Goal: Information Seeking & Learning: Understand process/instructions

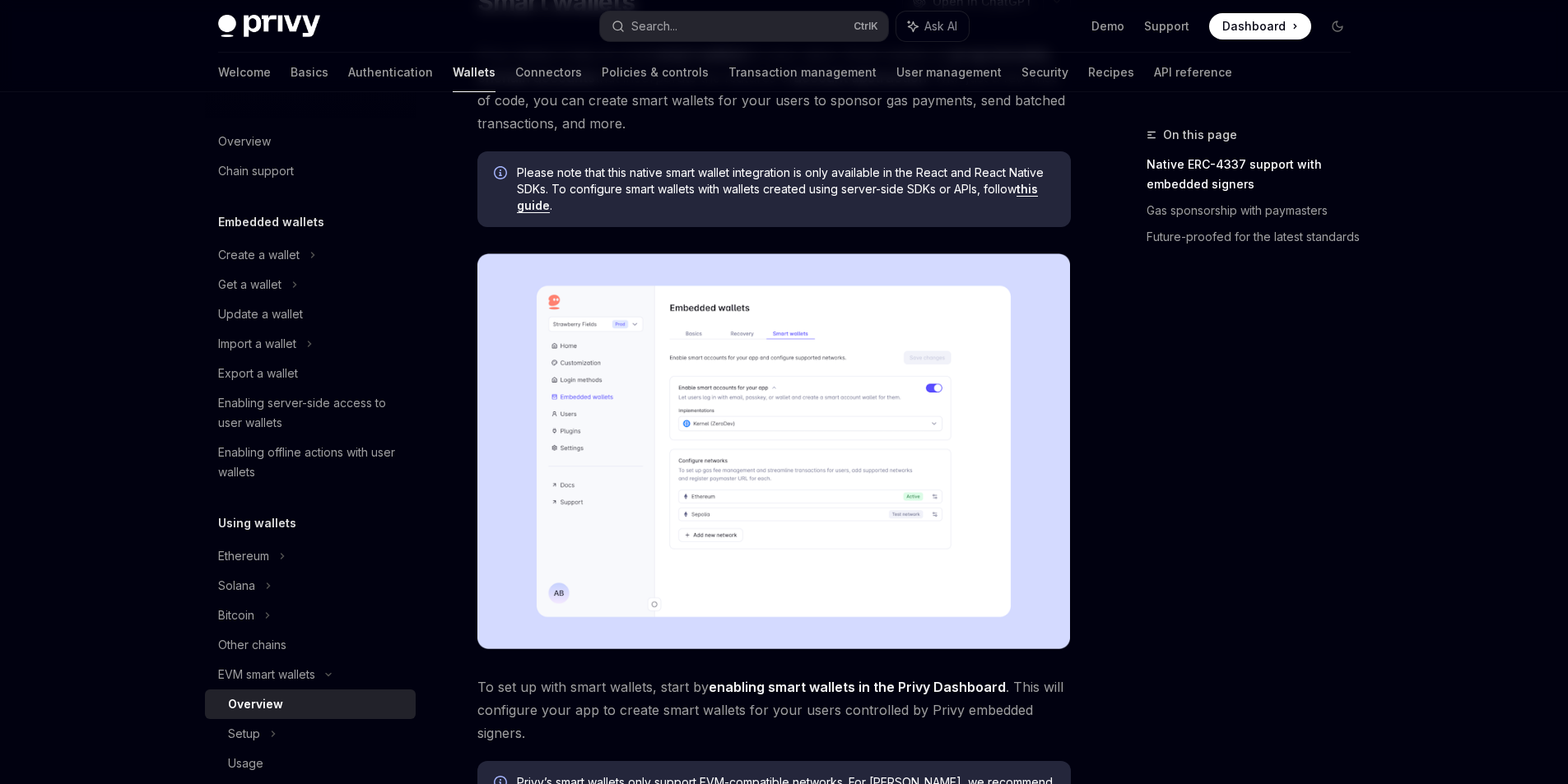
click at [800, 483] on img at bounding box center [773, 451] width 593 height 396
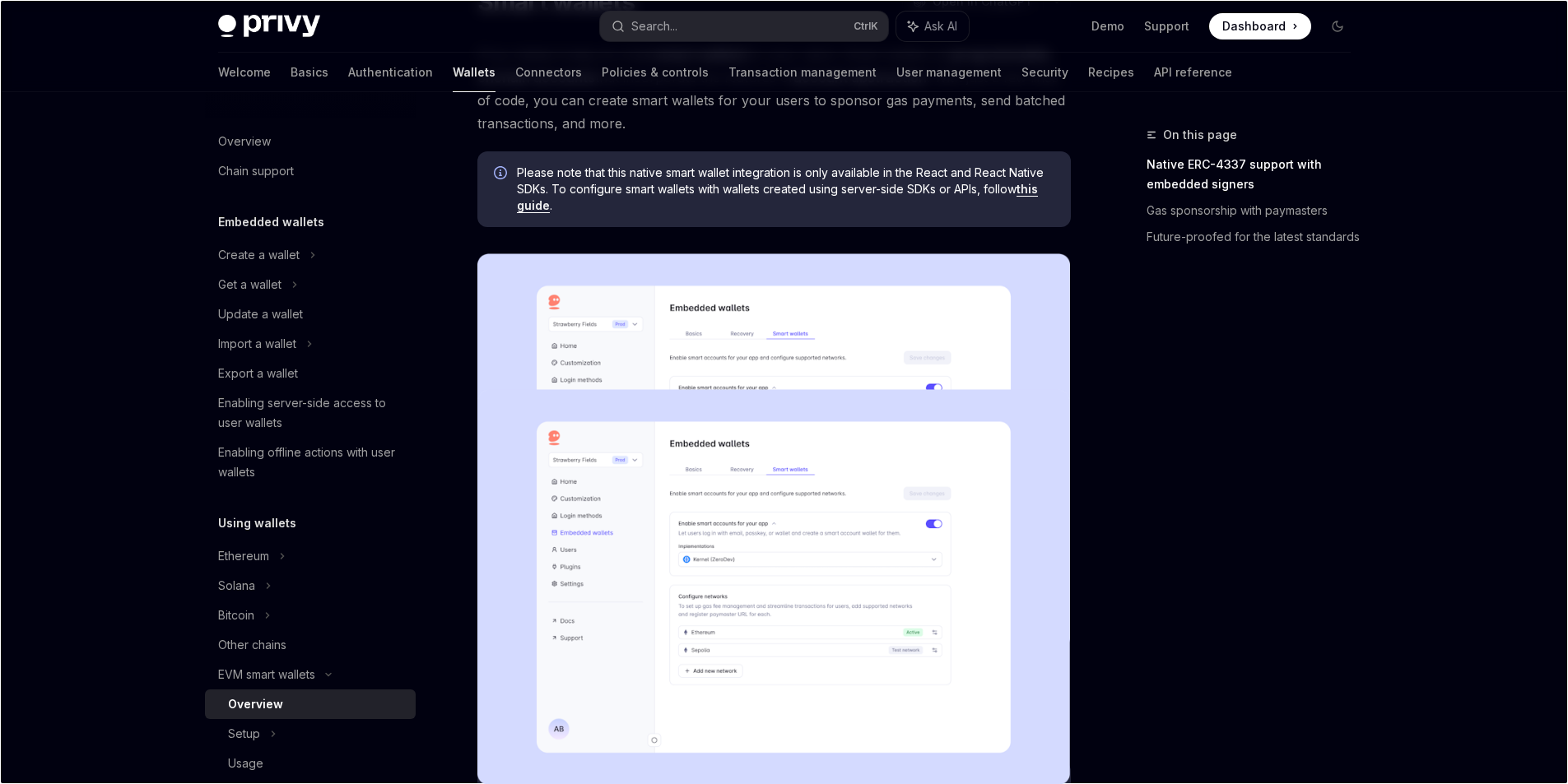
scroll to position [164, 0]
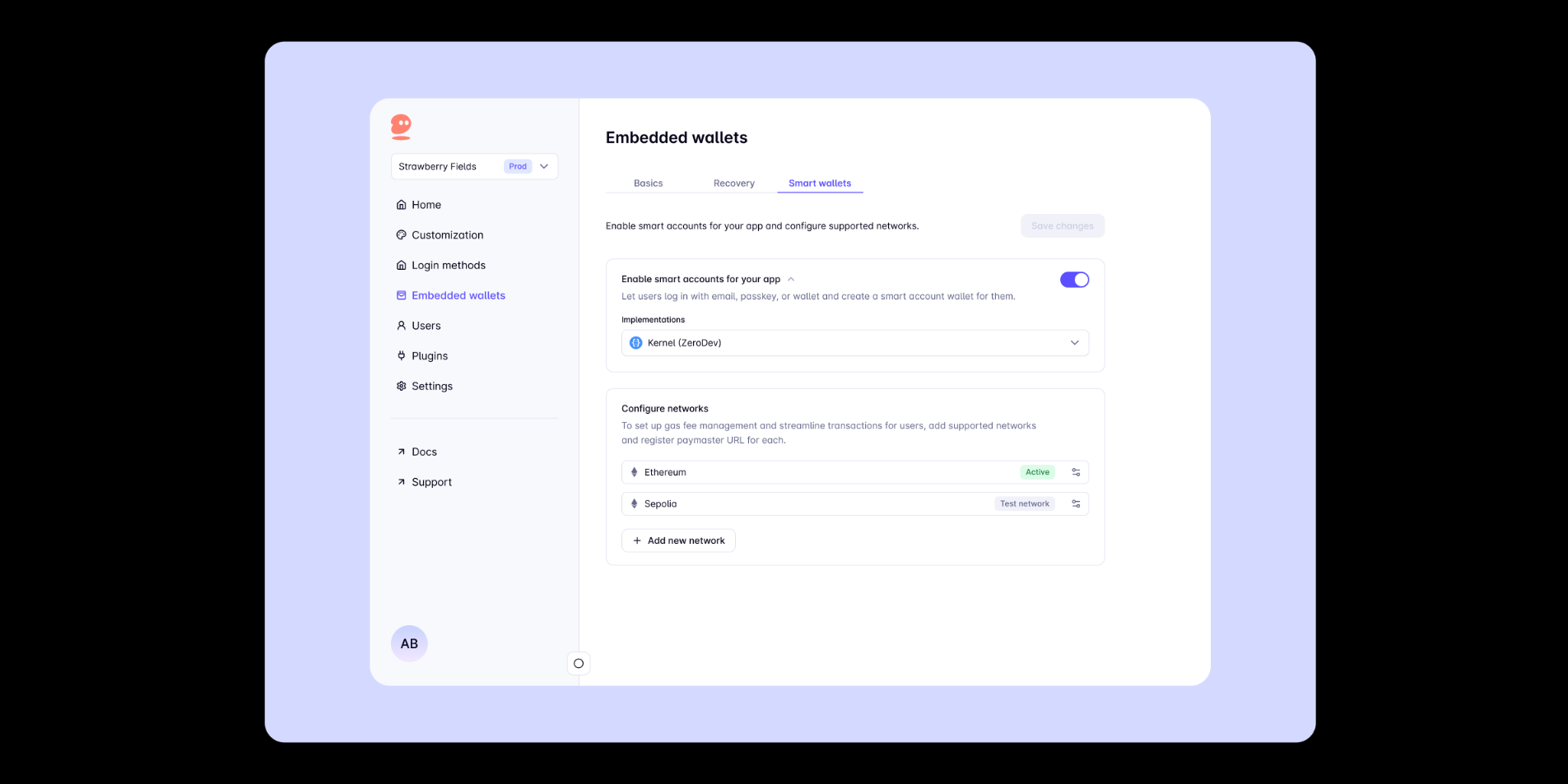
click at [731, 334] on img at bounding box center [790, 392] width 1051 height 702
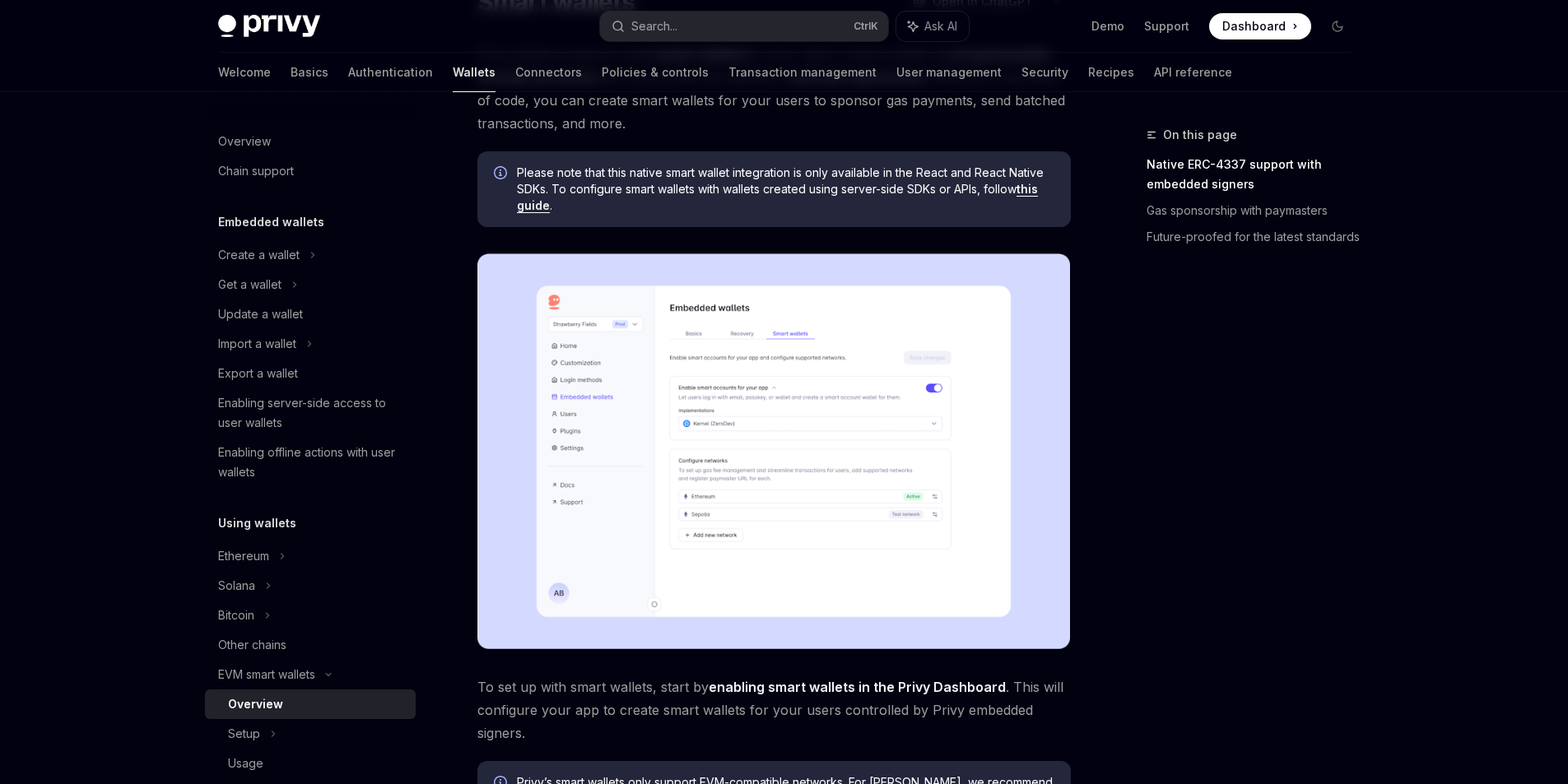
click at [926, 361] on img at bounding box center [773, 451] width 593 height 396
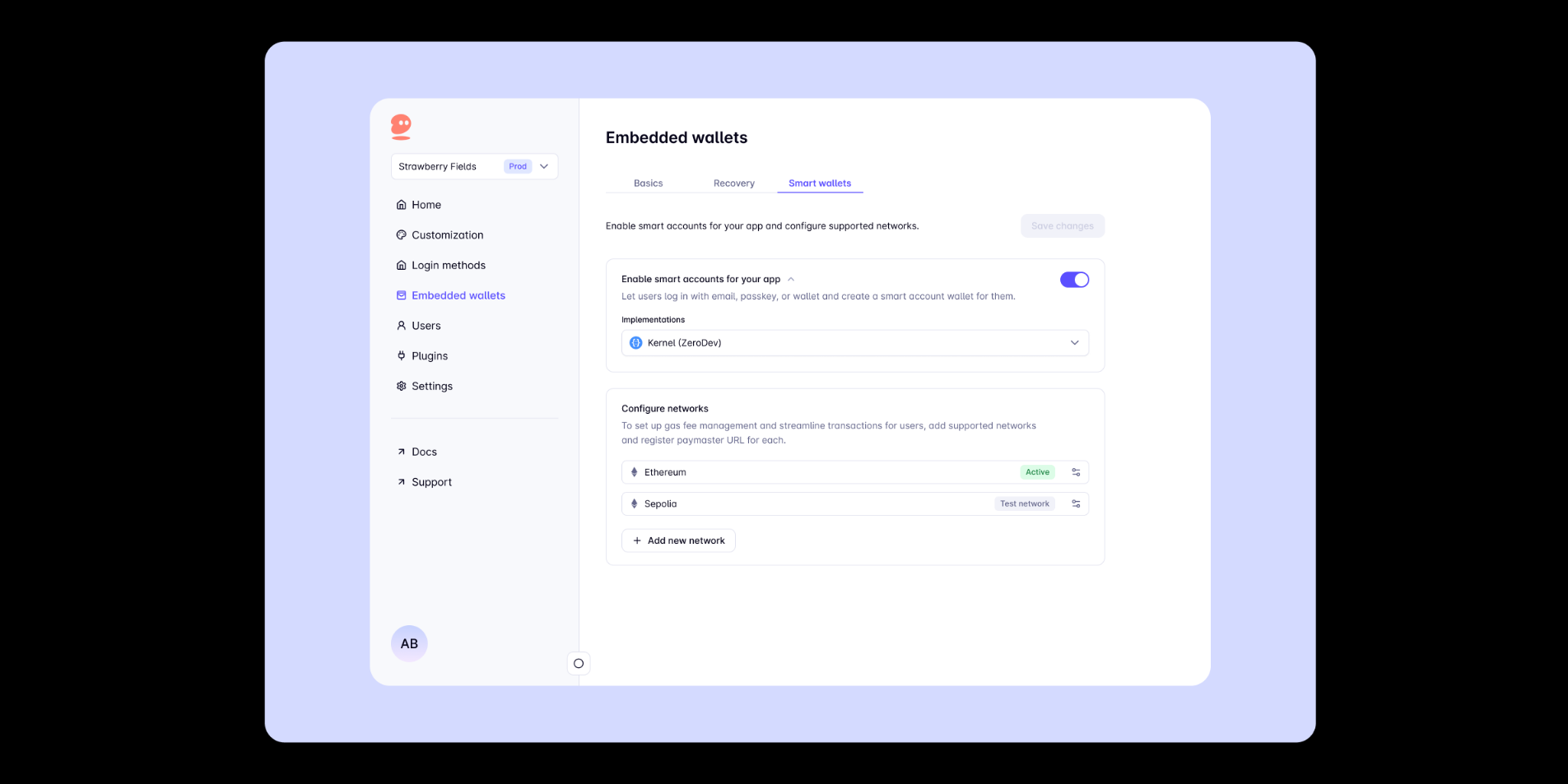
click at [926, 361] on img at bounding box center [790, 392] width 1051 height 702
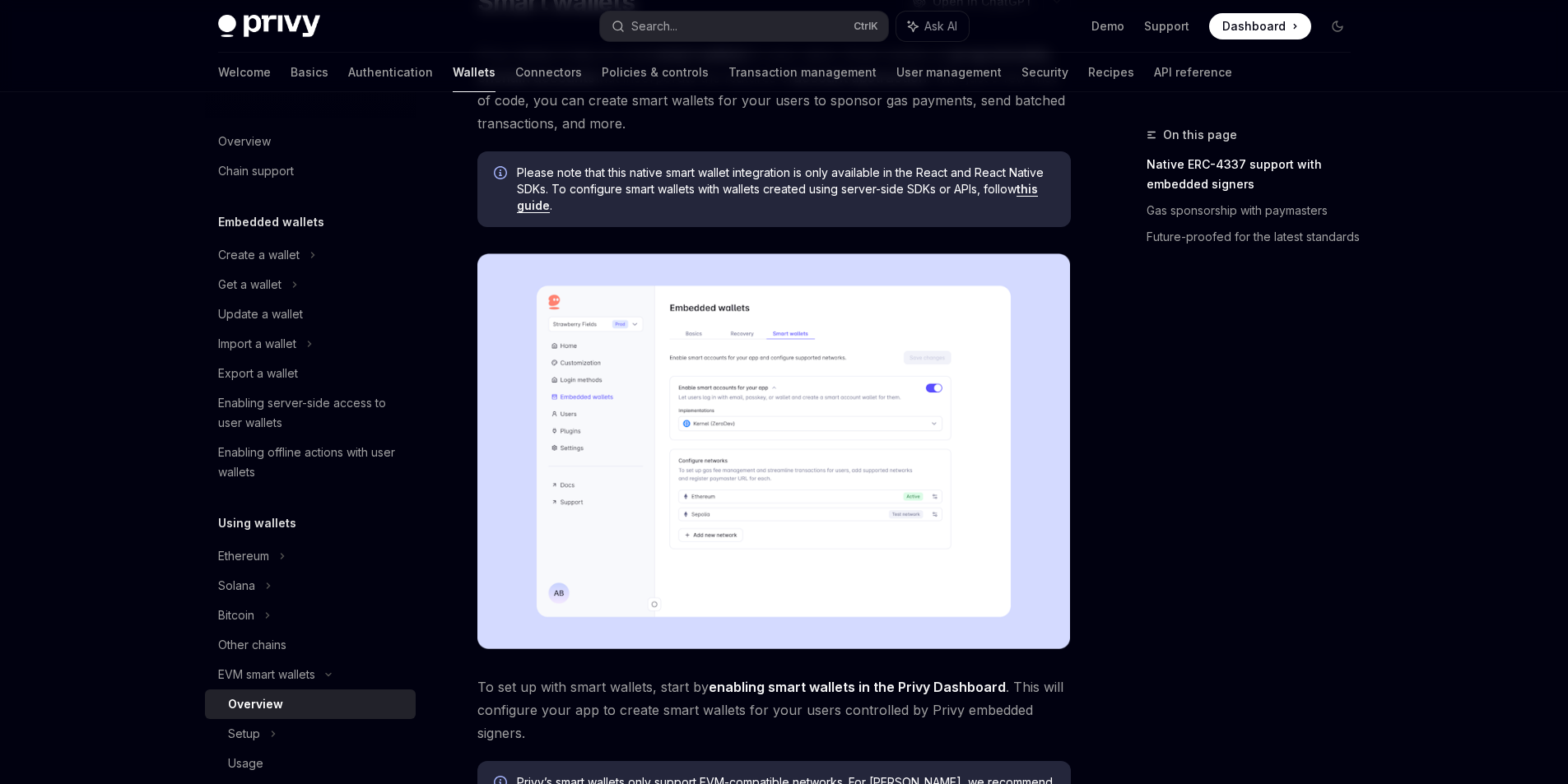
click at [1343, 358] on div "On this page Native ERC-4337 support with embedded signers Gas sponsorship with…" at bounding box center [1238, 455] width 250 height 659
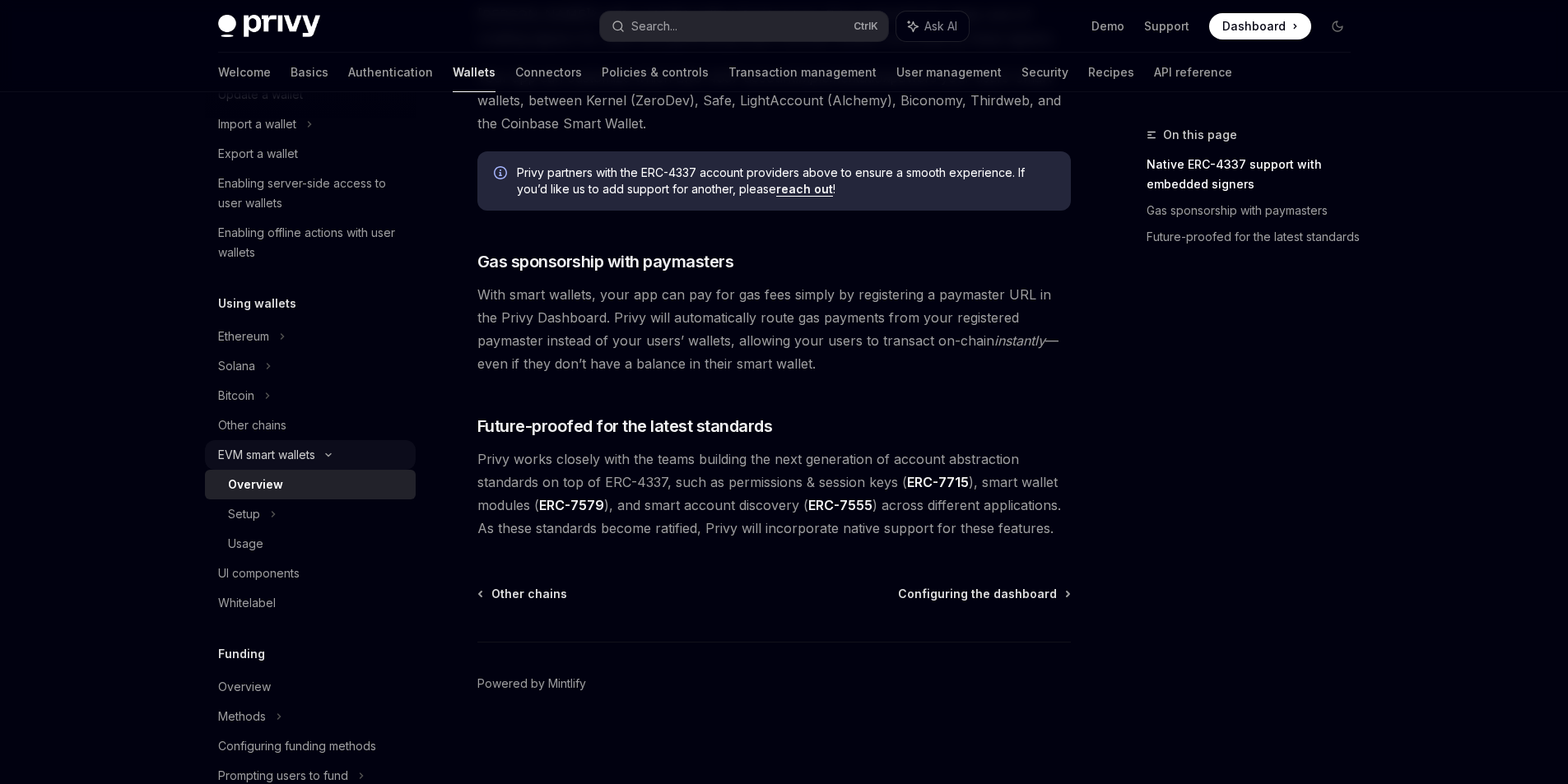
scroll to position [247, 0]
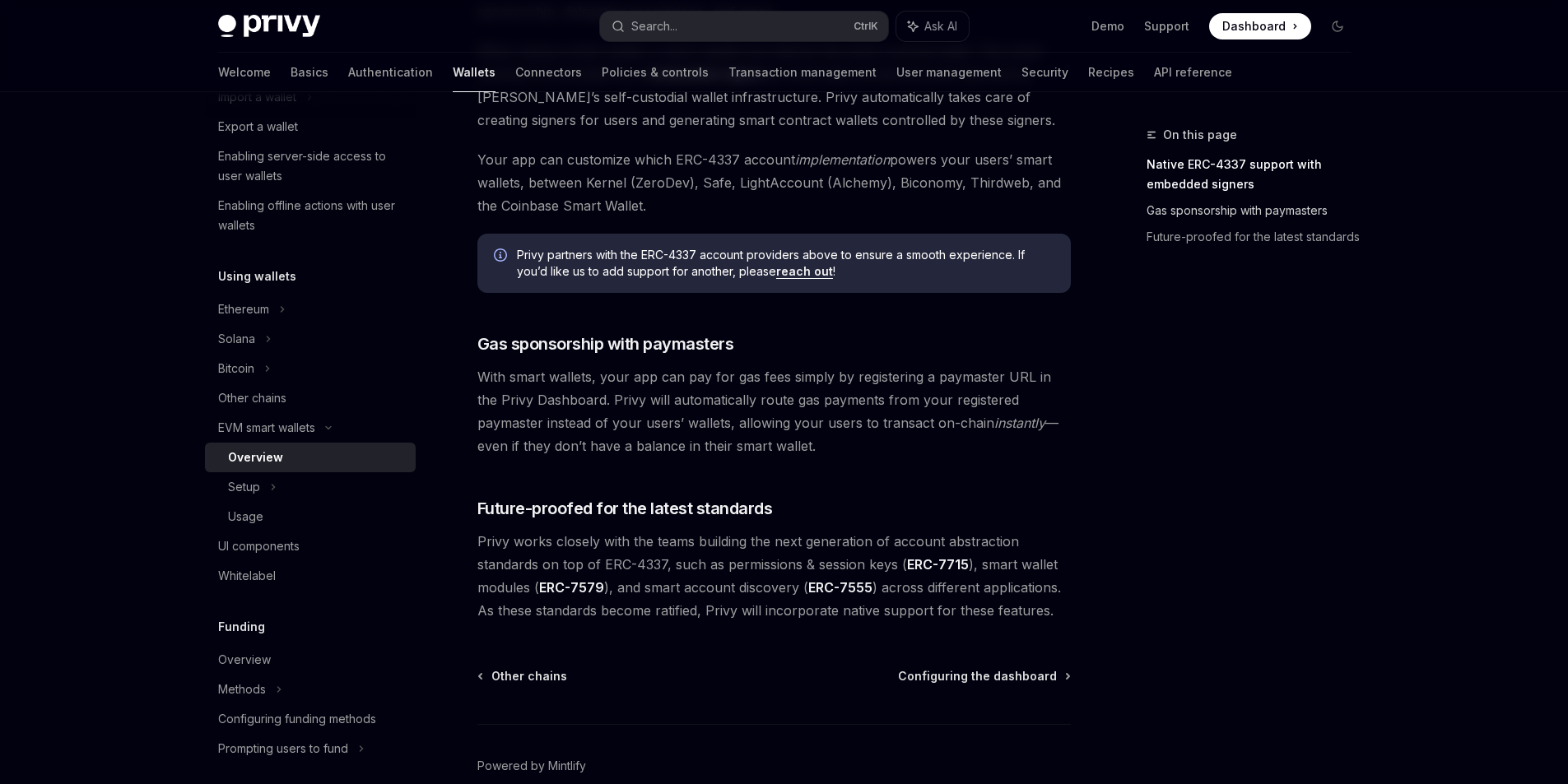
click at [1234, 209] on link "Gas sponsorship with paymasters" at bounding box center [1254, 210] width 217 height 26
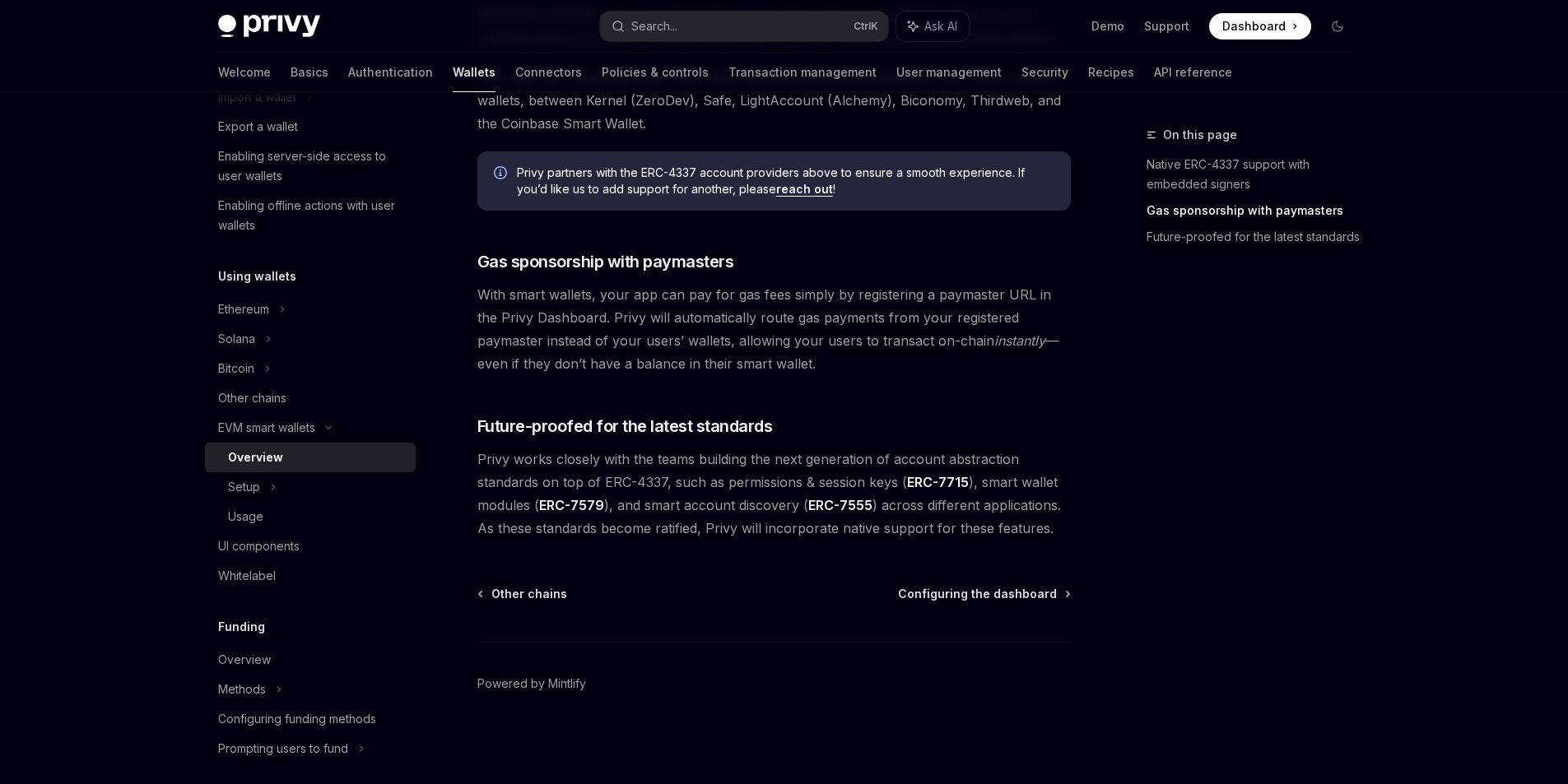
click at [1229, 214] on link "Gas sponsorship with paymasters" at bounding box center [1254, 210] width 217 height 26
click at [1227, 194] on link "Native ERC-4337 support with embedded signers" at bounding box center [1254, 175] width 217 height 46
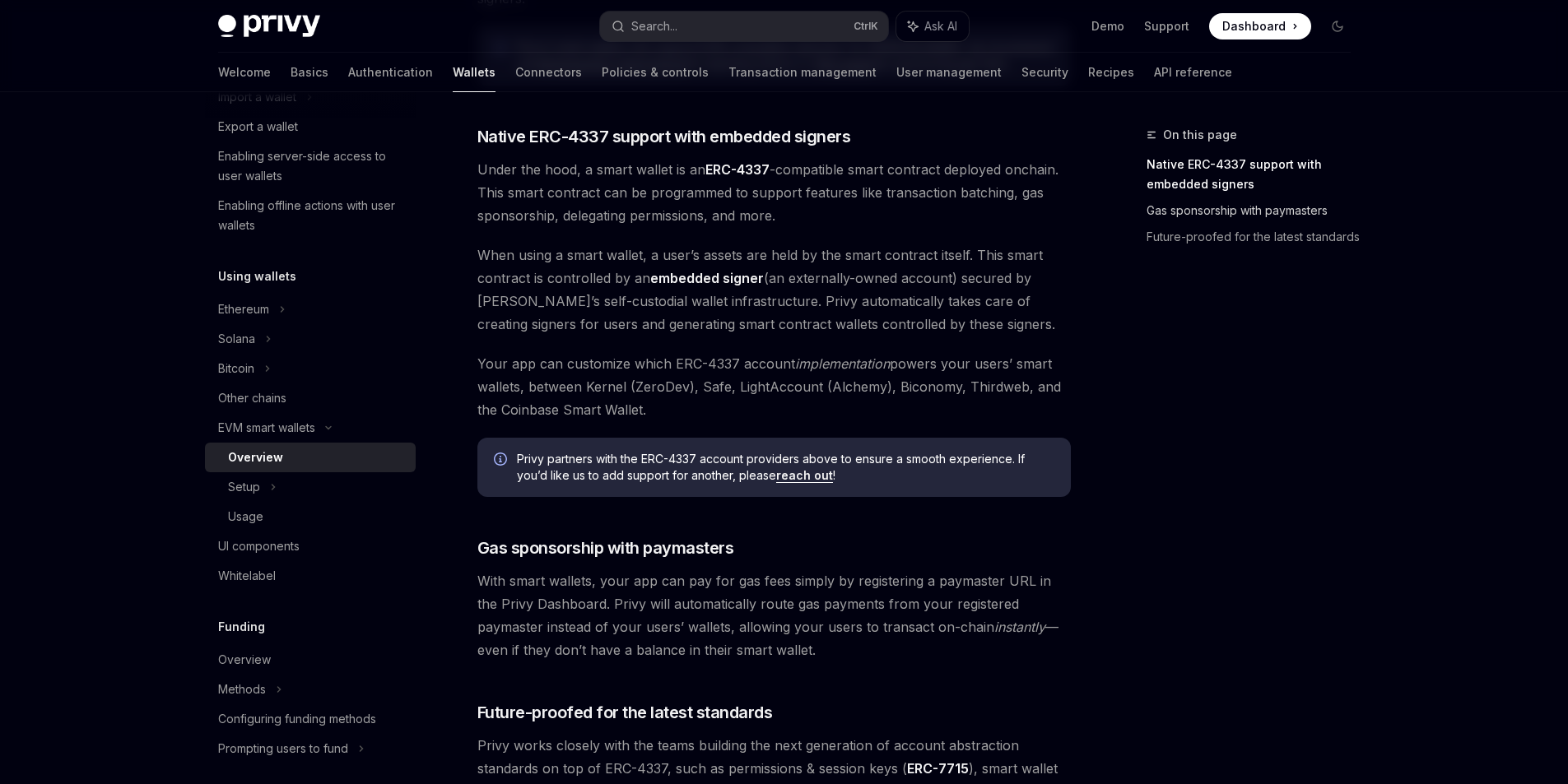
click at [1221, 211] on link "Gas sponsorship with paymasters" at bounding box center [1254, 210] width 217 height 26
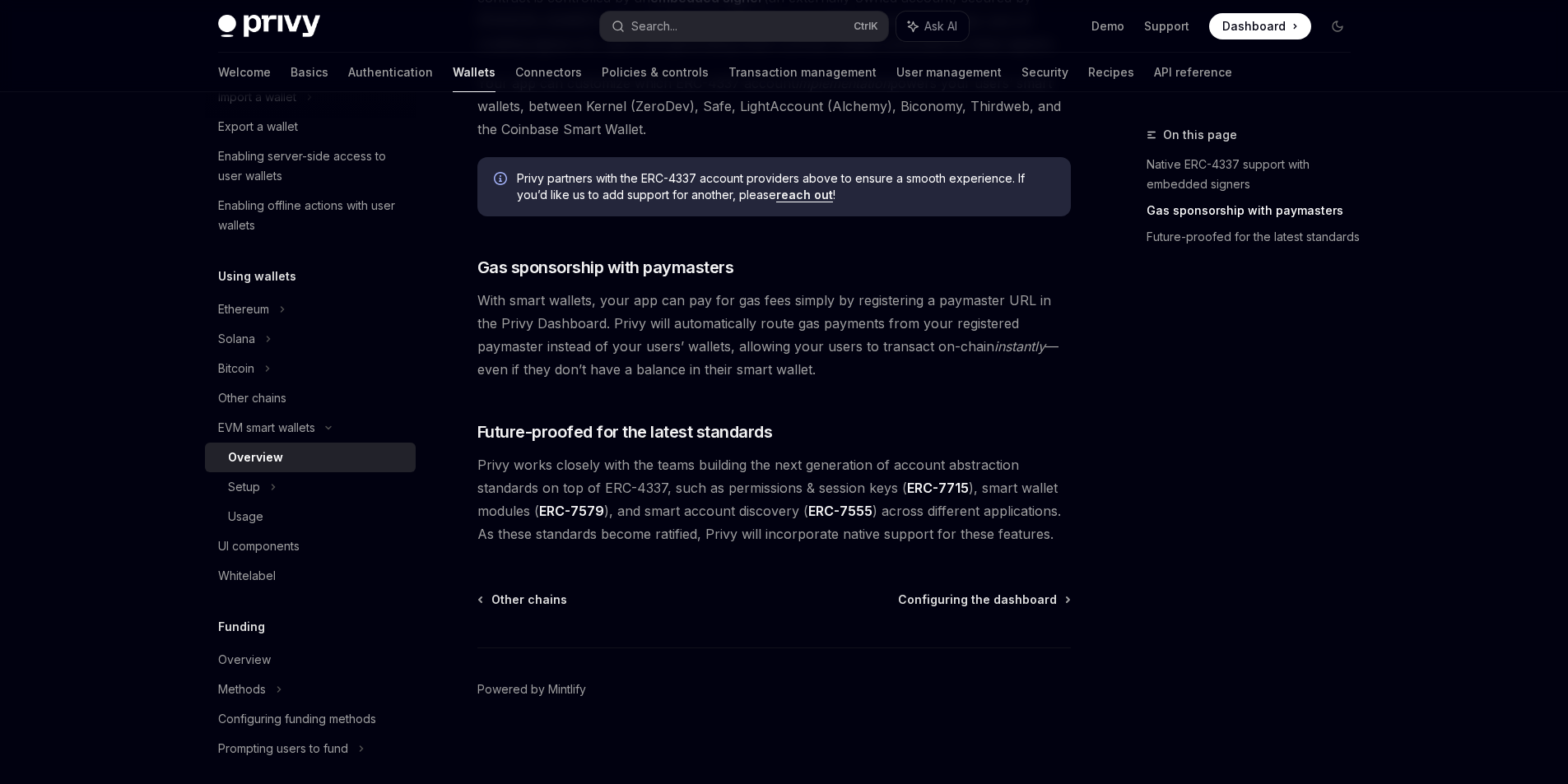
scroll to position [1186, 0]
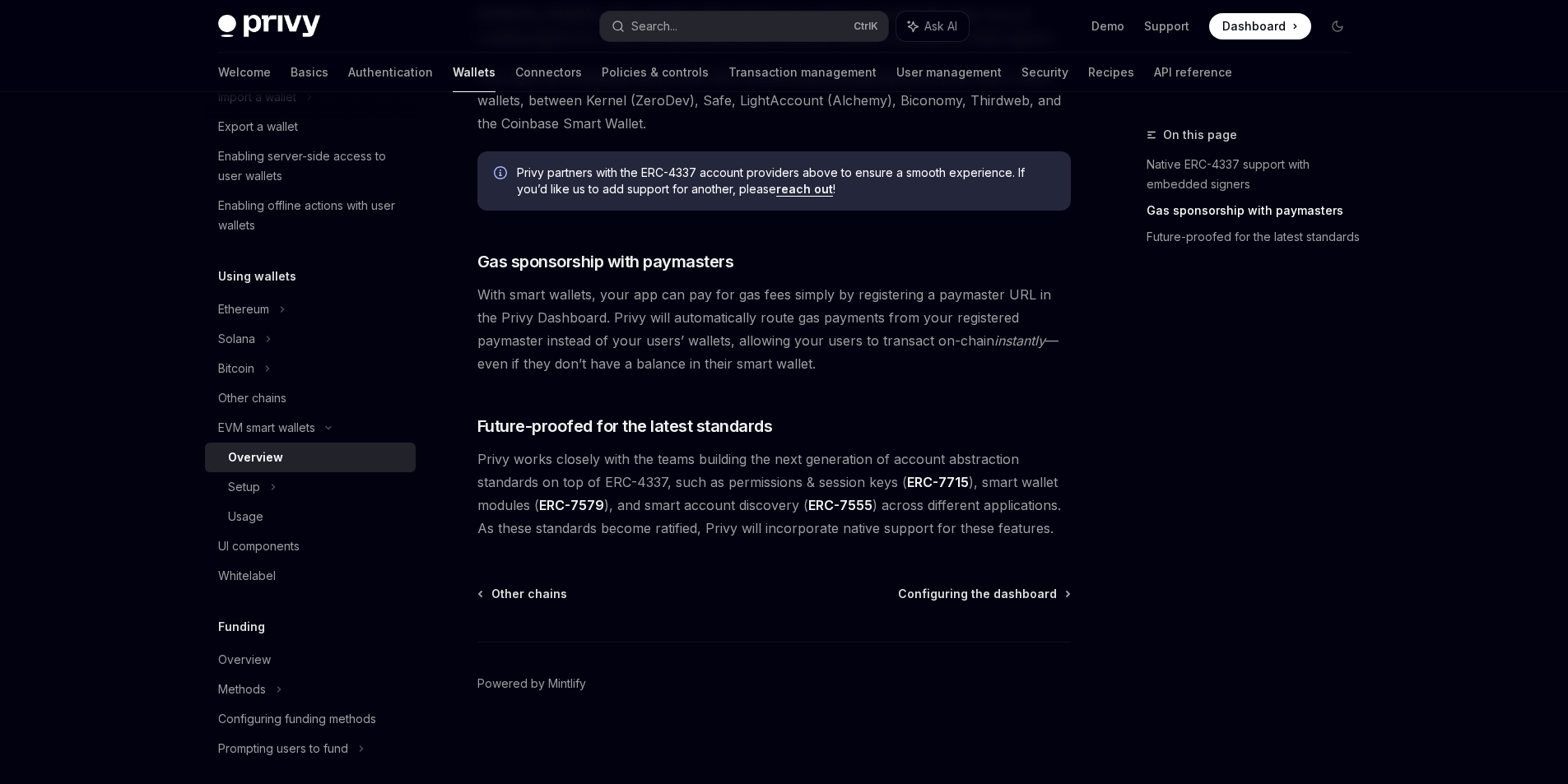
click at [1221, 211] on link "Gas sponsorship with paymasters" at bounding box center [1254, 210] width 217 height 26
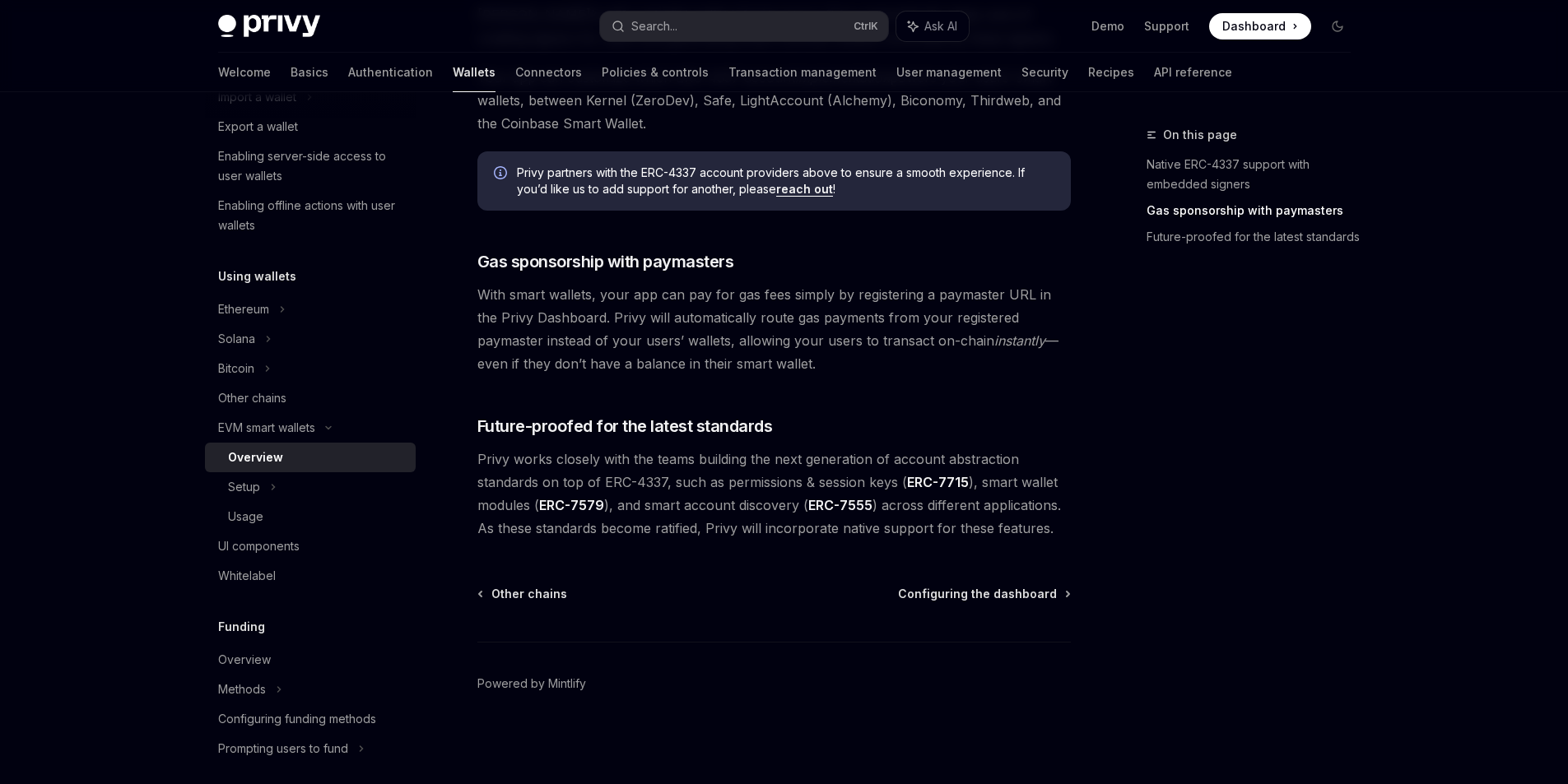
click at [1221, 211] on link "Gas sponsorship with paymasters" at bounding box center [1254, 210] width 217 height 26
click at [1211, 220] on link "Gas sponsorship with paymasters" at bounding box center [1254, 210] width 217 height 26
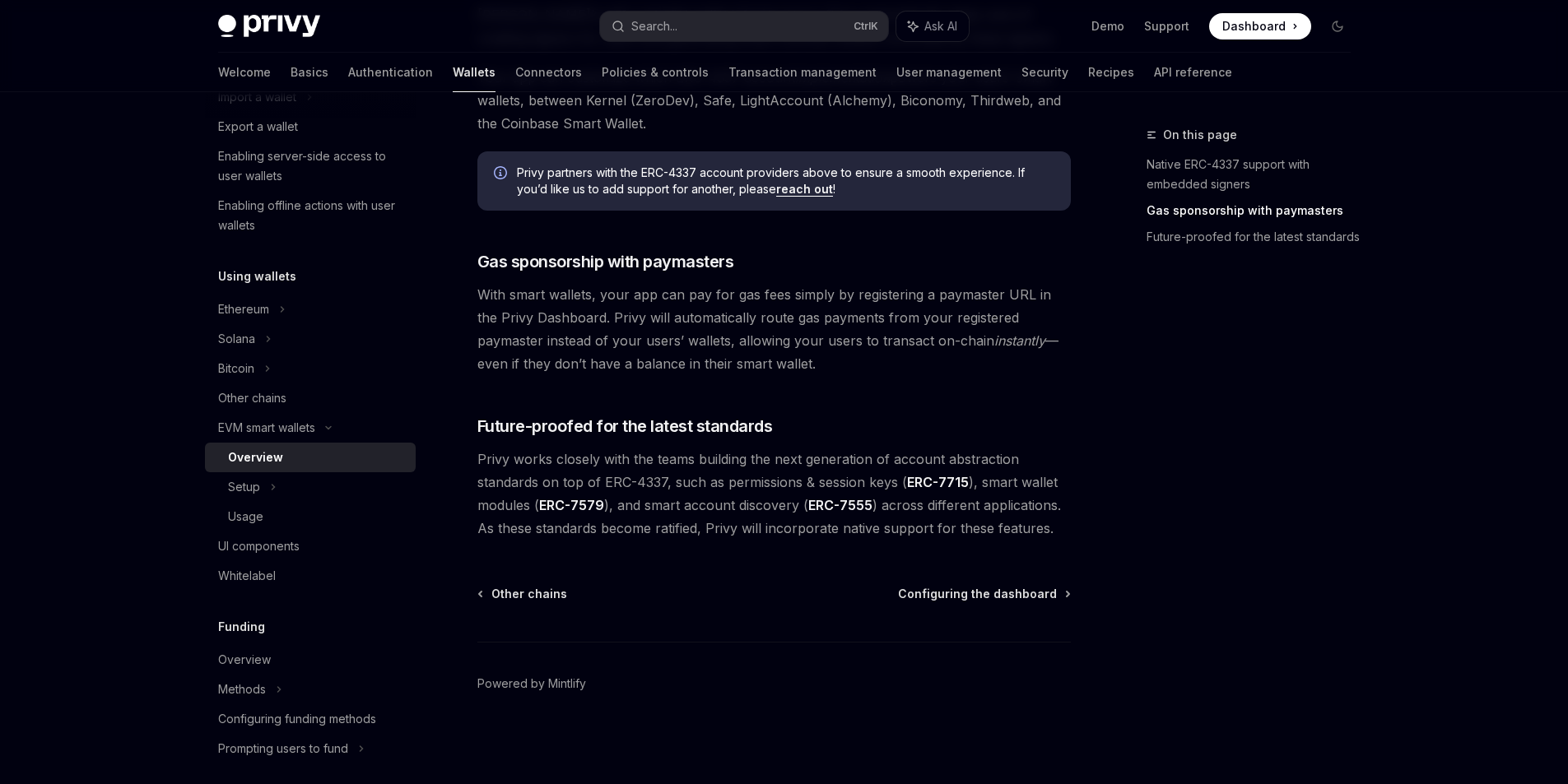
click at [1211, 220] on link "Gas sponsorship with paymasters" at bounding box center [1254, 210] width 217 height 26
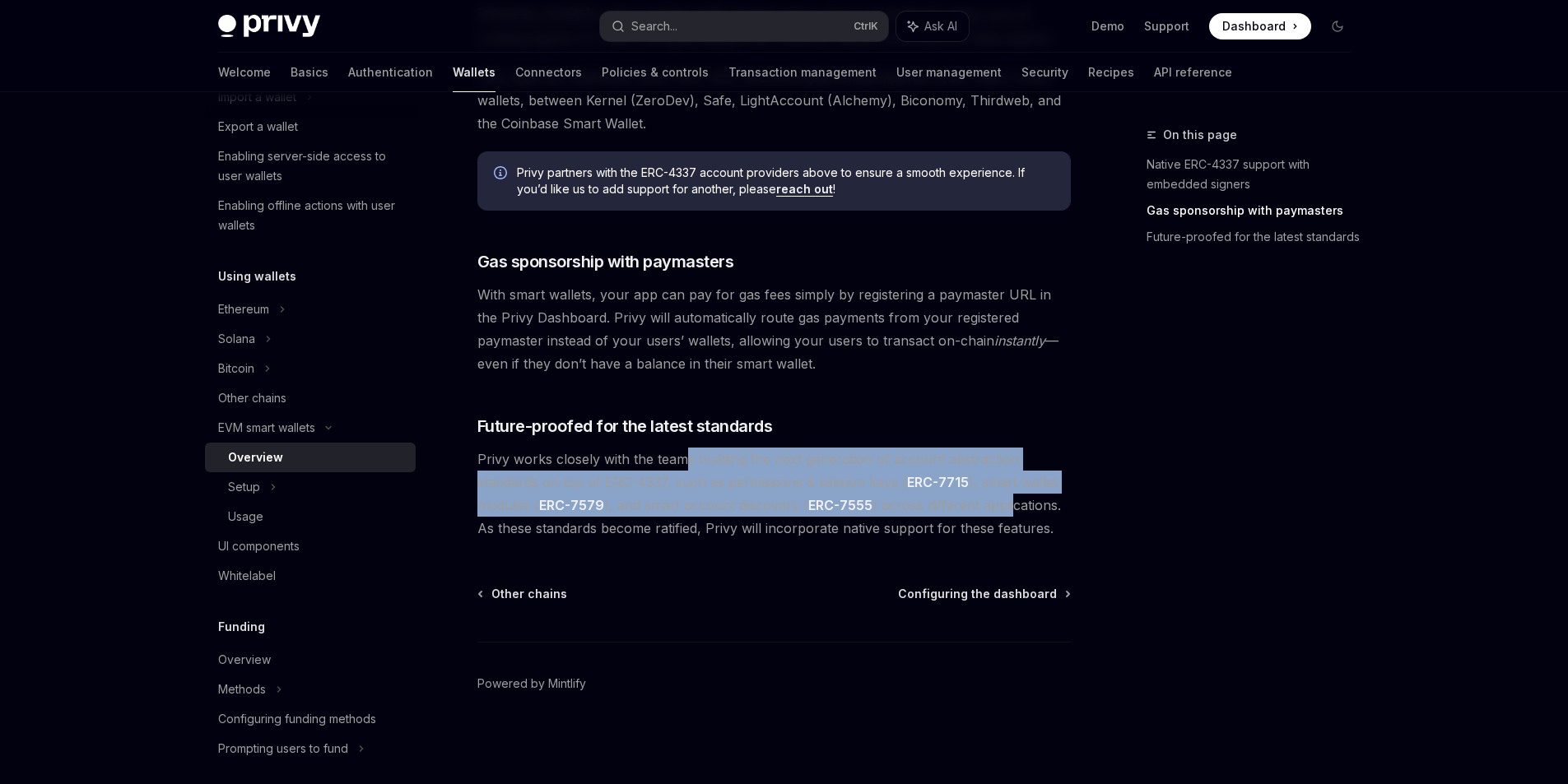
drag, startPoint x: 709, startPoint y: 463, endPoint x: 1010, endPoint y: 500, distance: 303.3
click at [1010, 500] on span "Privy works closely with the teams building the next generation of account abst…" at bounding box center [773, 494] width 593 height 92
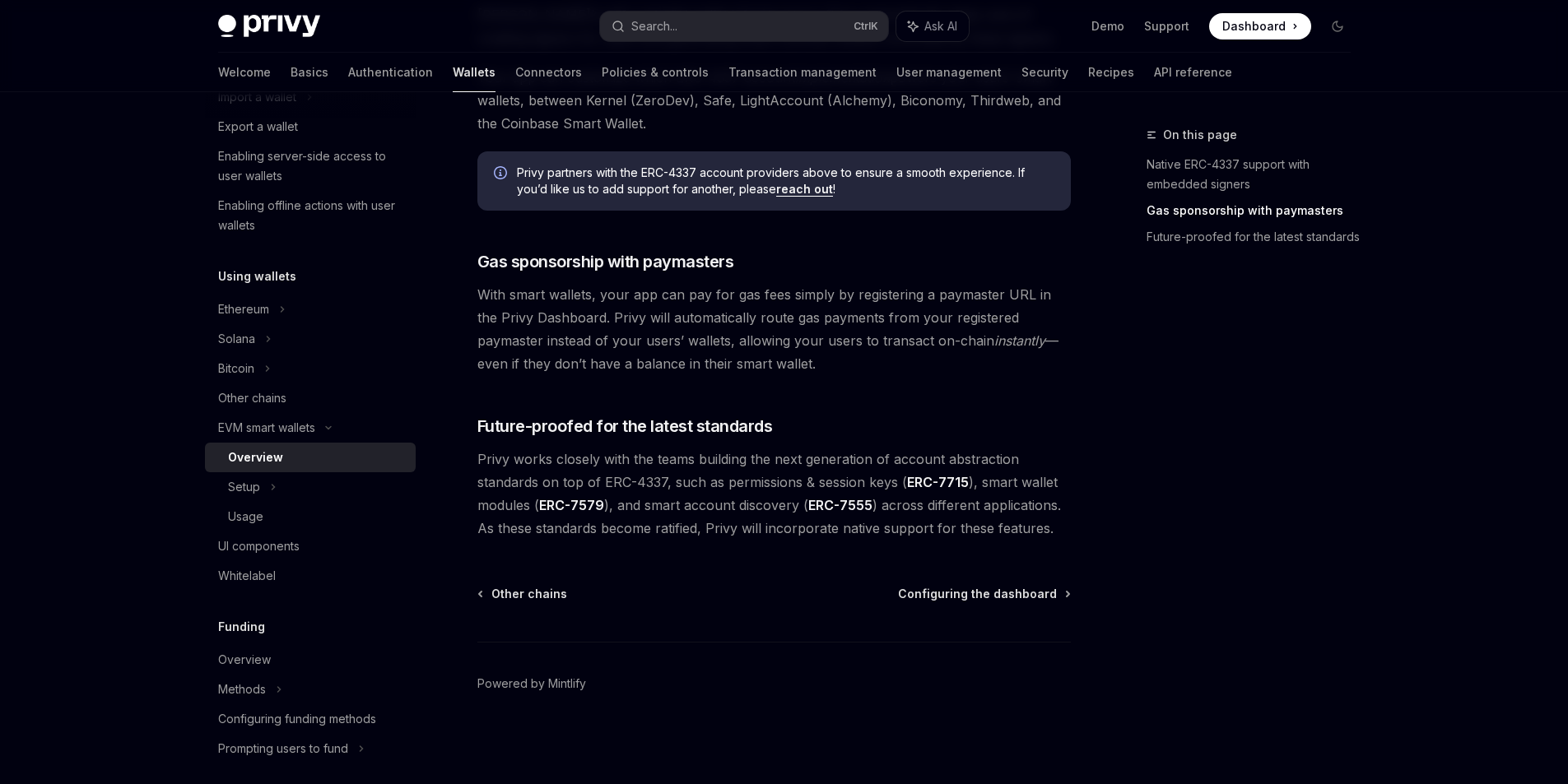
click at [1125, 535] on div "On this page Native ERC-4337 support with embedded signers Gas sponsorship with…" at bounding box center [1238, 455] width 250 height 659
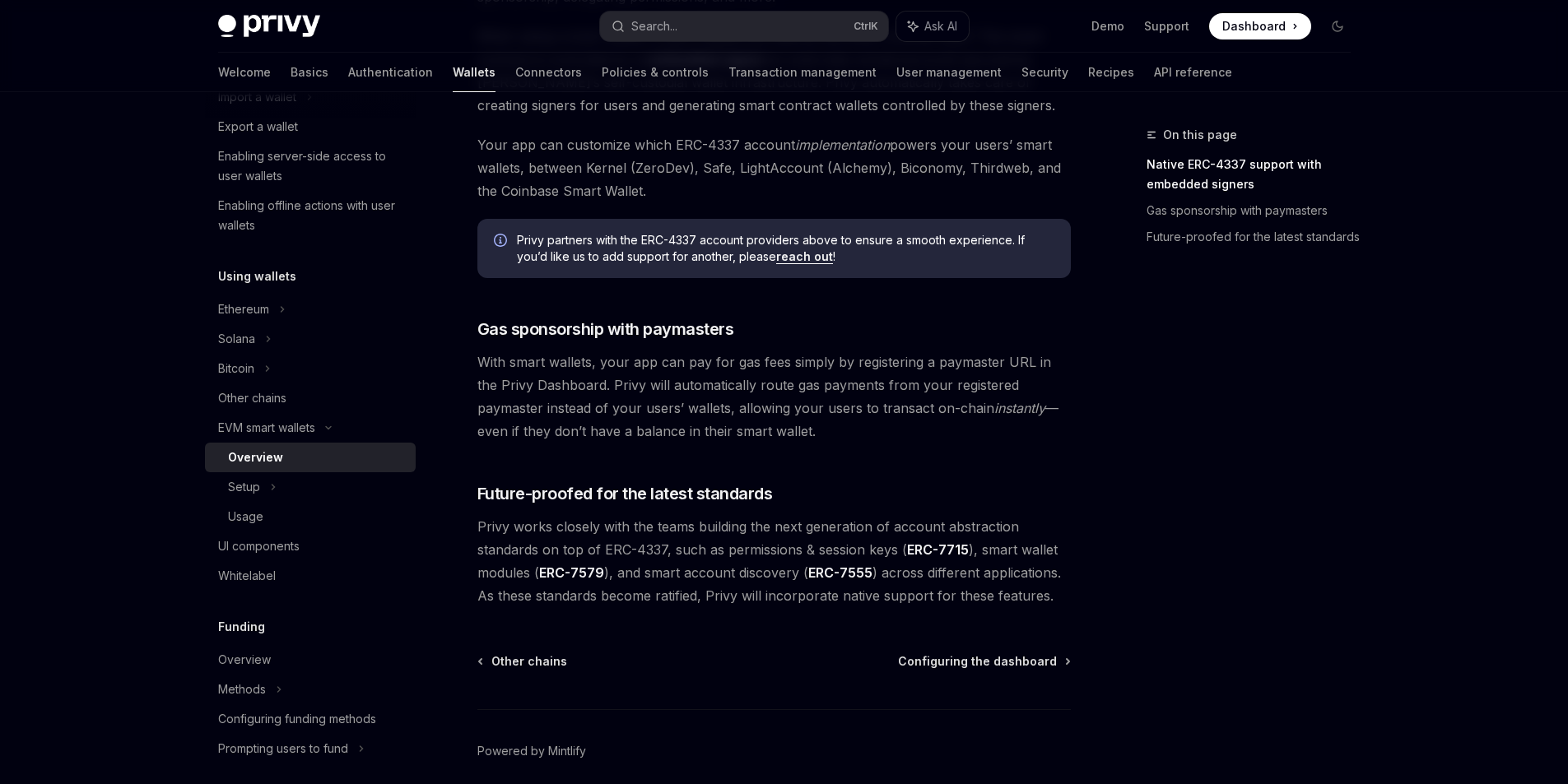
scroll to position [1103, 0]
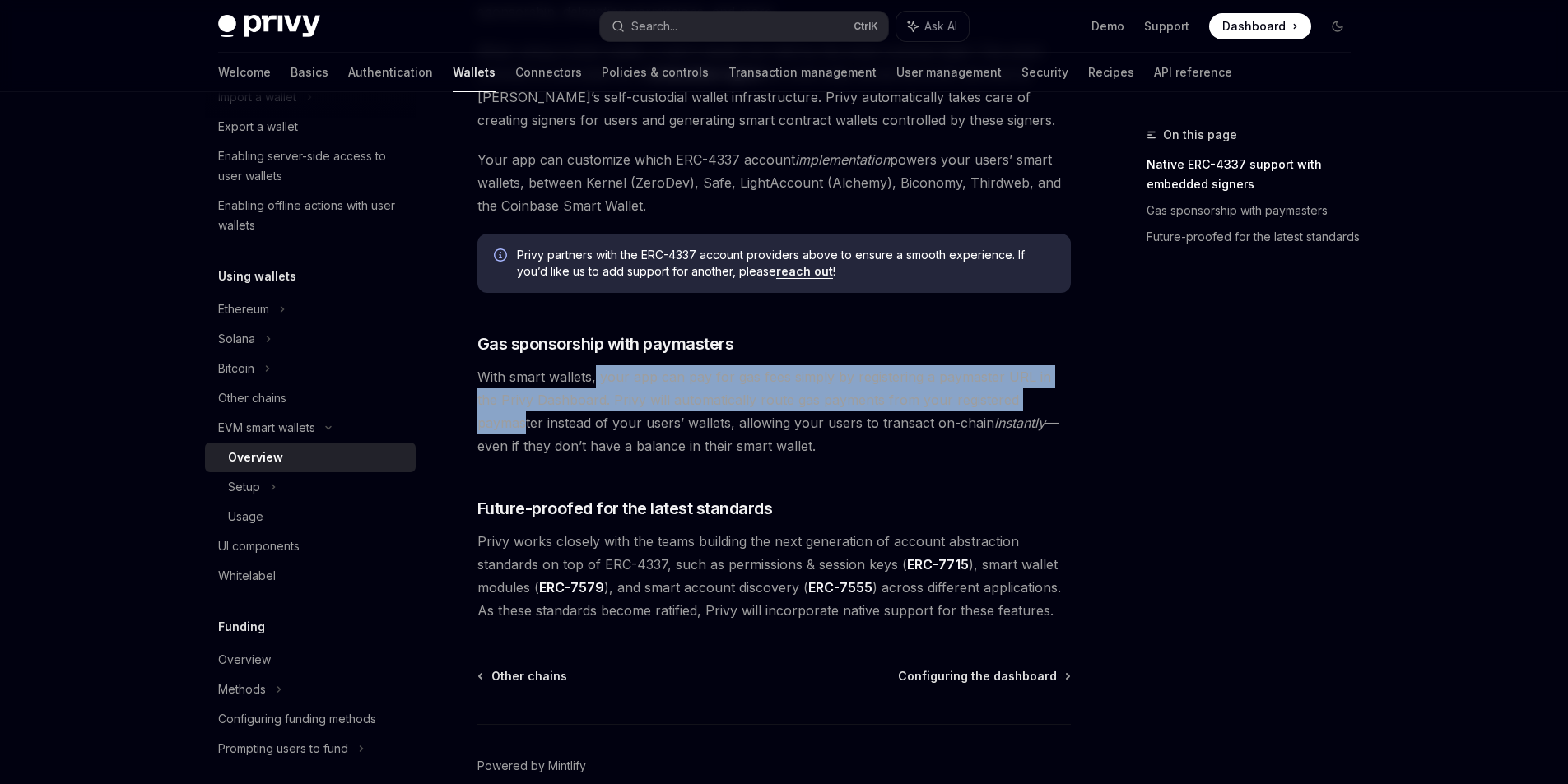
drag, startPoint x: 610, startPoint y: 383, endPoint x: 1032, endPoint y: 412, distance: 423.0
click at [1034, 411] on span "With smart wallets, your app can pay for gas fees simply by registering a payma…" at bounding box center [773, 412] width 593 height 92
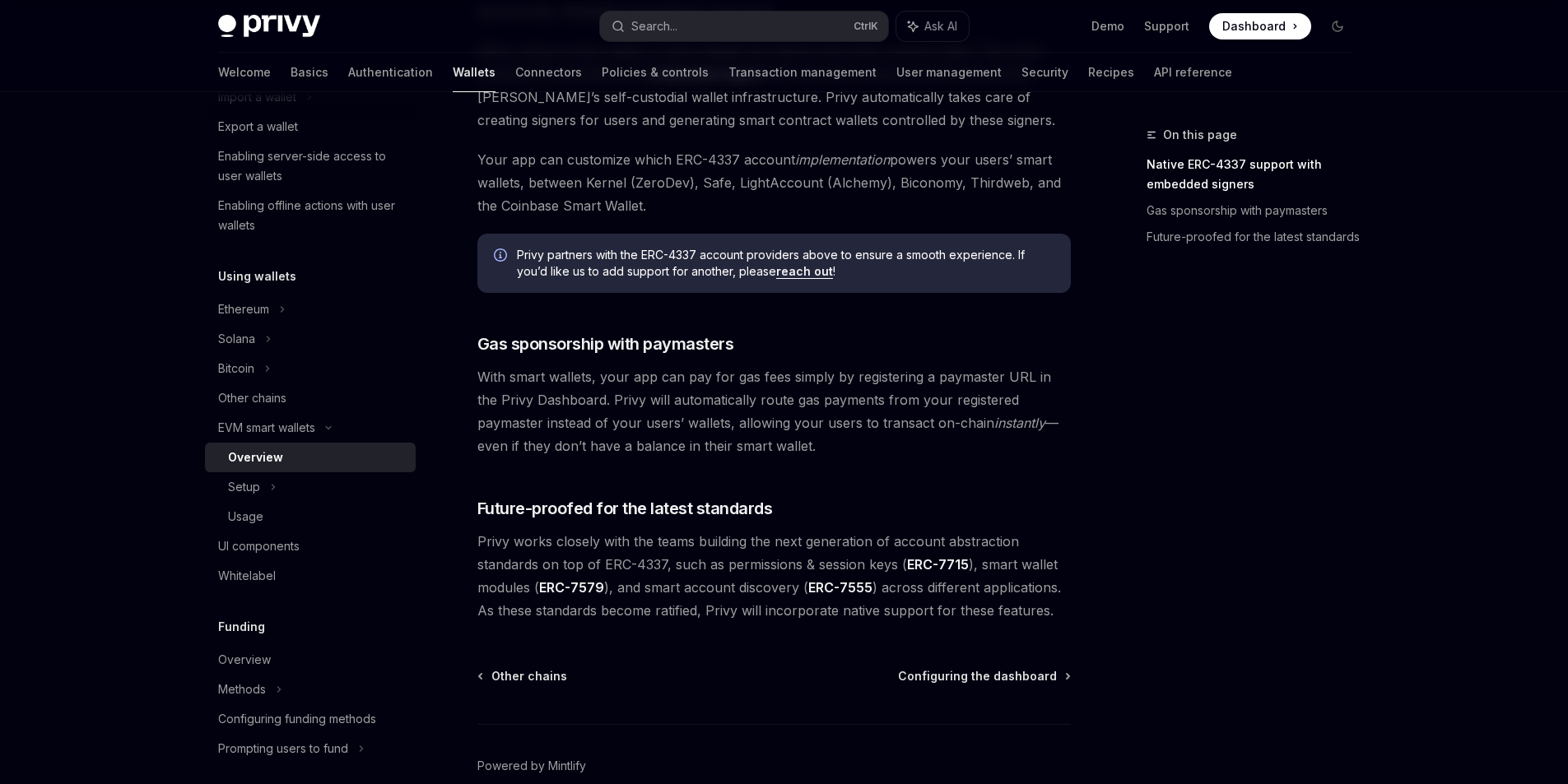
click at [693, 427] on span "With smart wallets, your app can pay for gas fees simply by registering a payma…" at bounding box center [773, 412] width 593 height 92
drag, startPoint x: 716, startPoint y: 409, endPoint x: 800, endPoint y: 412, distance: 84.1
click at [800, 412] on span "With smart wallets, your app can pay for gas fees simply by registering a payma…" at bounding box center [773, 412] width 593 height 92
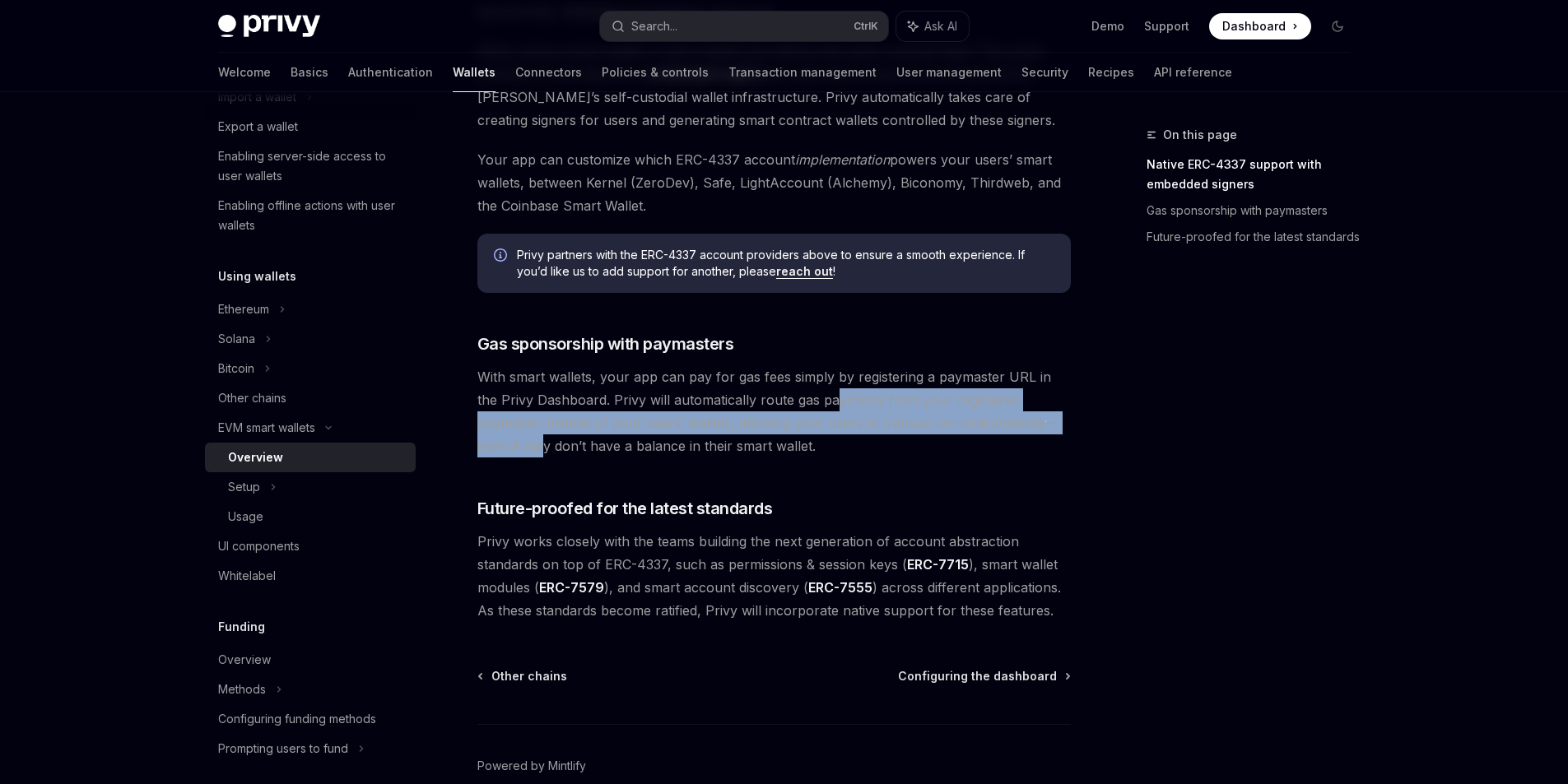
drag, startPoint x: 812, startPoint y: 409, endPoint x: 1051, endPoint y: 413, distance: 239.0
click at [1051, 413] on span "With smart wallets, your app can pay for gas fees simply by registering a payma…" at bounding box center [773, 412] width 593 height 92
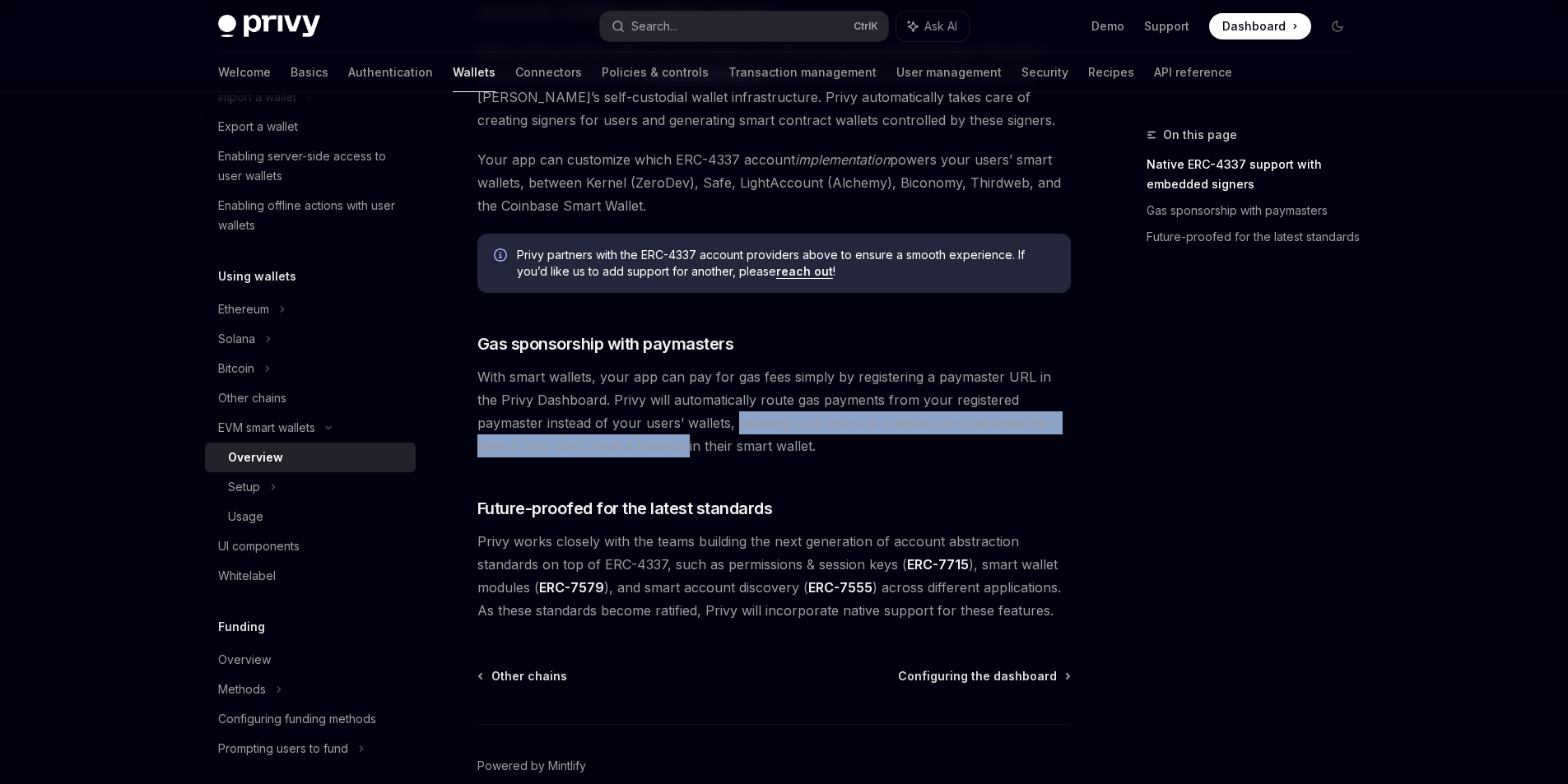
drag, startPoint x: 607, startPoint y: 437, endPoint x: 669, endPoint y: 434, distance: 62.1
click at [669, 434] on span "With smart wallets, your app can pay for gas fees simply by registering a payma…" at bounding box center [773, 412] width 593 height 92
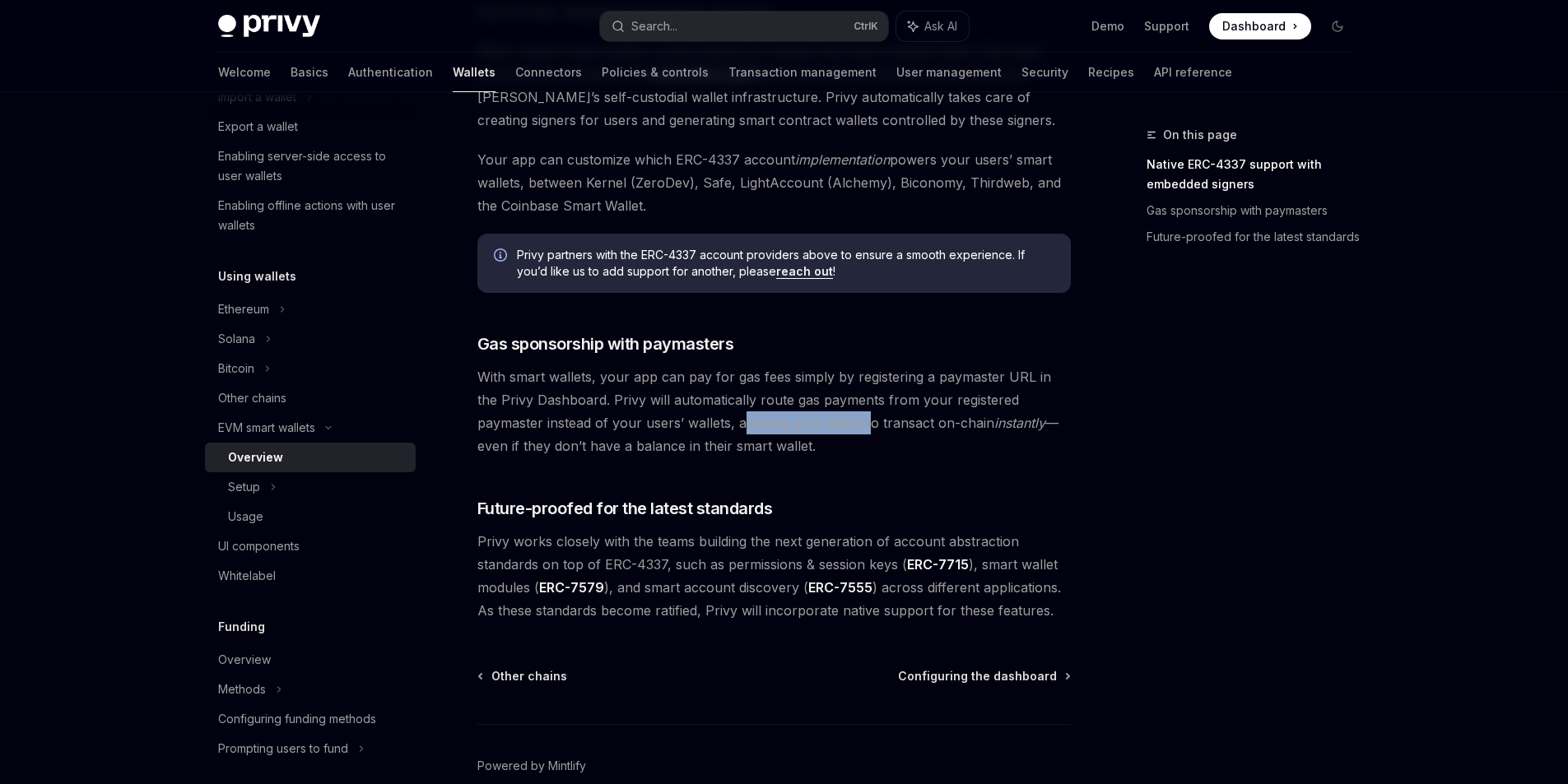
drag, startPoint x: 673, startPoint y: 430, endPoint x: 795, endPoint y: 433, distance: 122.0
click at [795, 433] on span "With smart wallets, your app can pay for gas fees simply by registering a payma…" at bounding box center [773, 412] width 593 height 92
drag, startPoint x: 817, startPoint y: 429, endPoint x: 941, endPoint y: 432, distance: 124.0
click at [941, 432] on span "With smart wallets, your app can pay for gas fees simply by registering a payma…" at bounding box center [773, 412] width 593 height 92
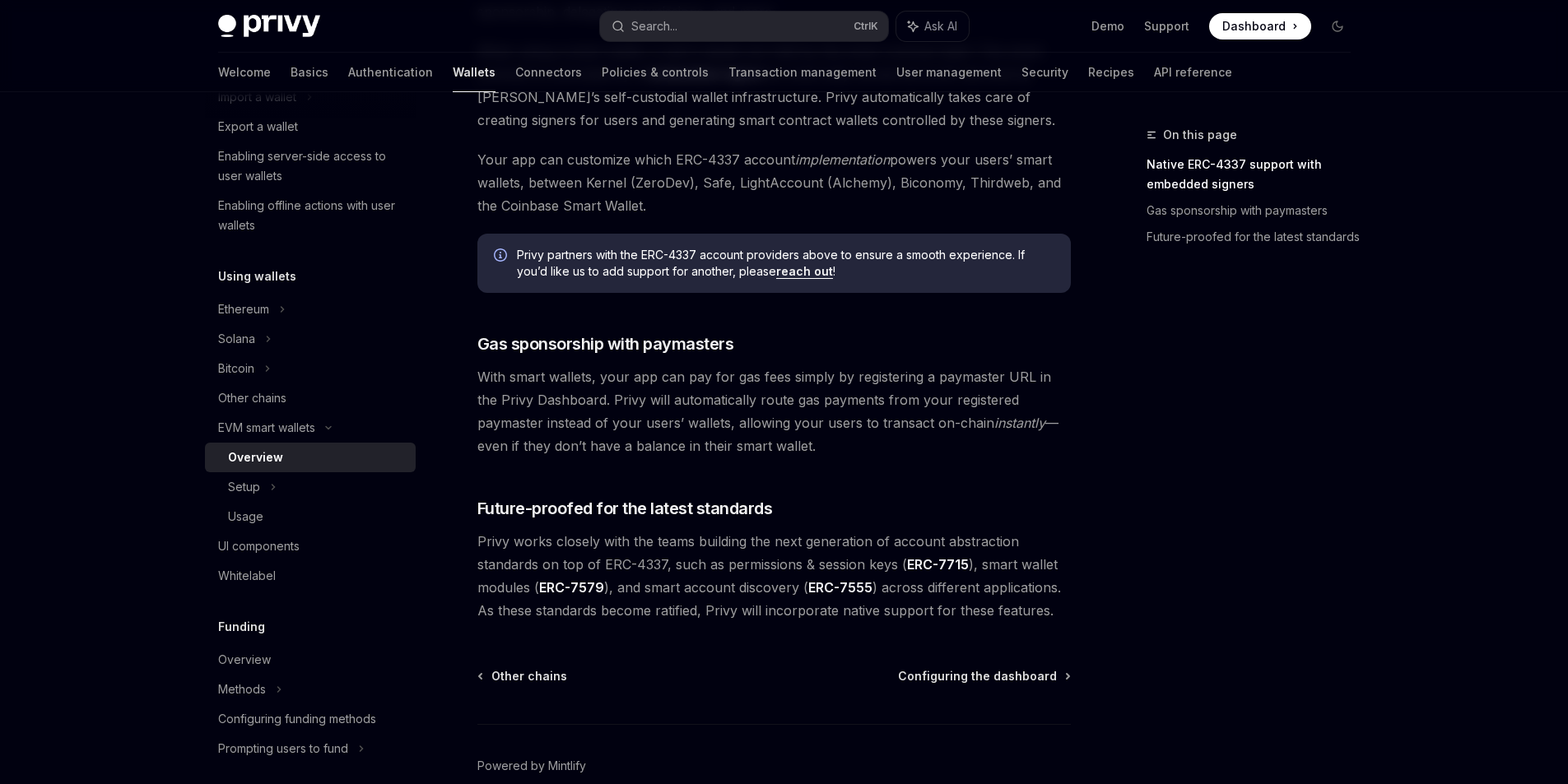
click at [994, 432] on em "instantly" at bounding box center [1020, 423] width 51 height 17
drag, startPoint x: 886, startPoint y: 445, endPoint x: 534, endPoint y: 381, distance: 357.8
click at [534, 381] on span "With smart wallets, your app can pay for gas fees simply by registering a payma…" at bounding box center [773, 412] width 593 height 92
click at [674, 428] on span "With smart wallets, your app can pay for gas fees simply by registering a payma…" at bounding box center [773, 412] width 593 height 92
click at [267, 485] on div "Setup" at bounding box center [309, 487] width 210 height 30
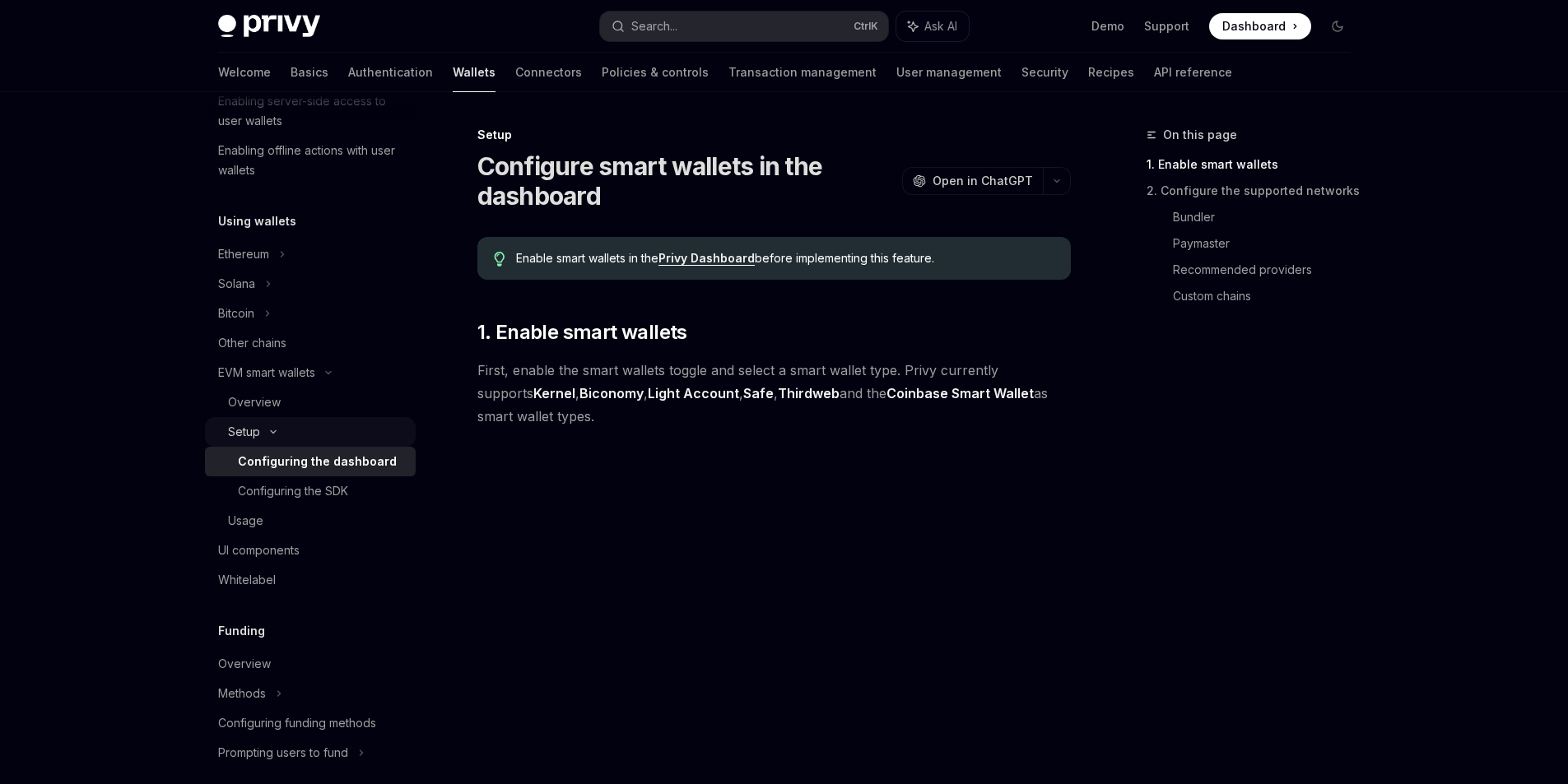
scroll to position [329, 0]
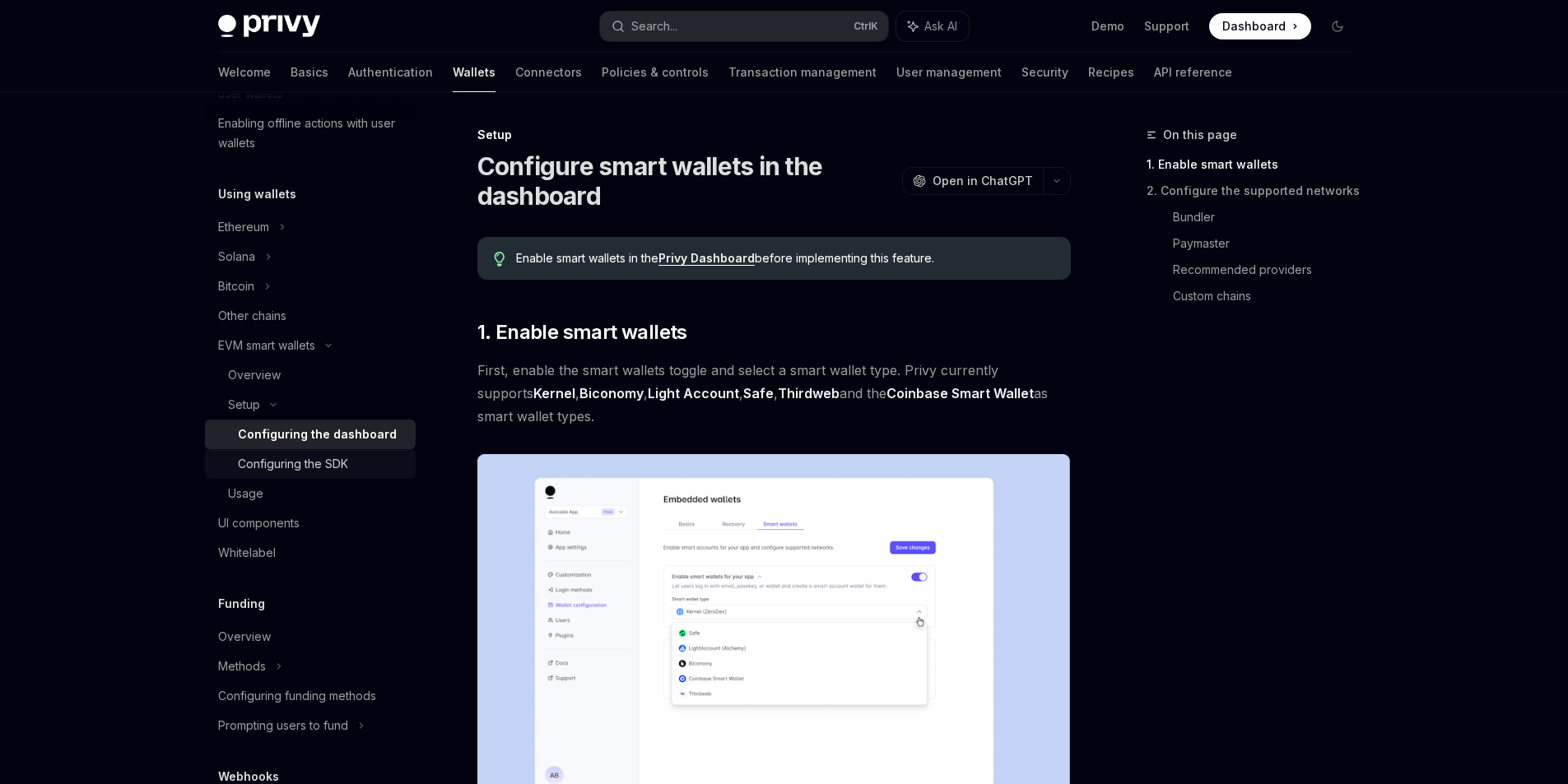
click at [301, 468] on div "Configuring the SDK" at bounding box center [293, 465] width 111 height 20
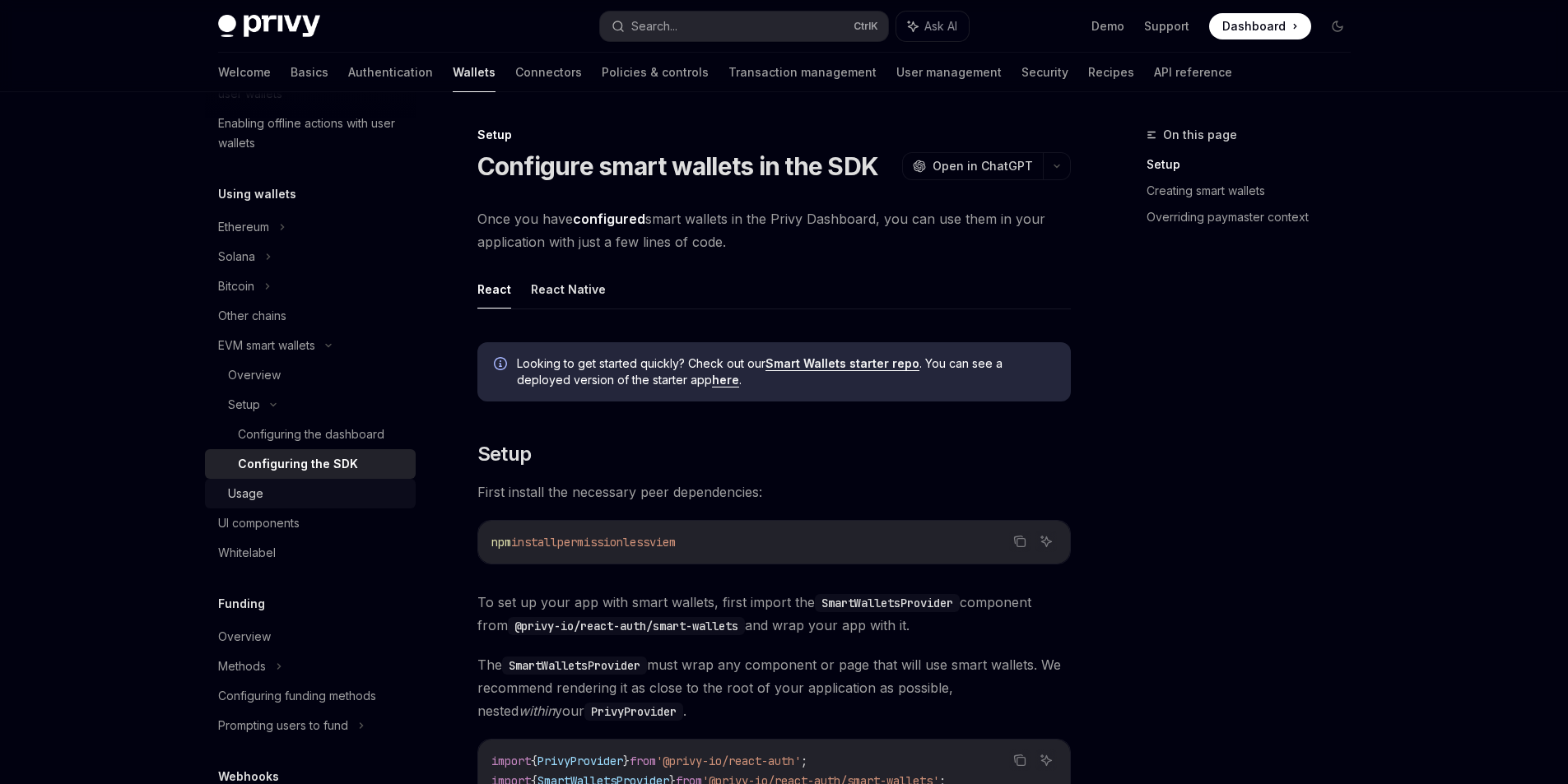
click at [285, 487] on div "Usage" at bounding box center [316, 494] width 177 height 20
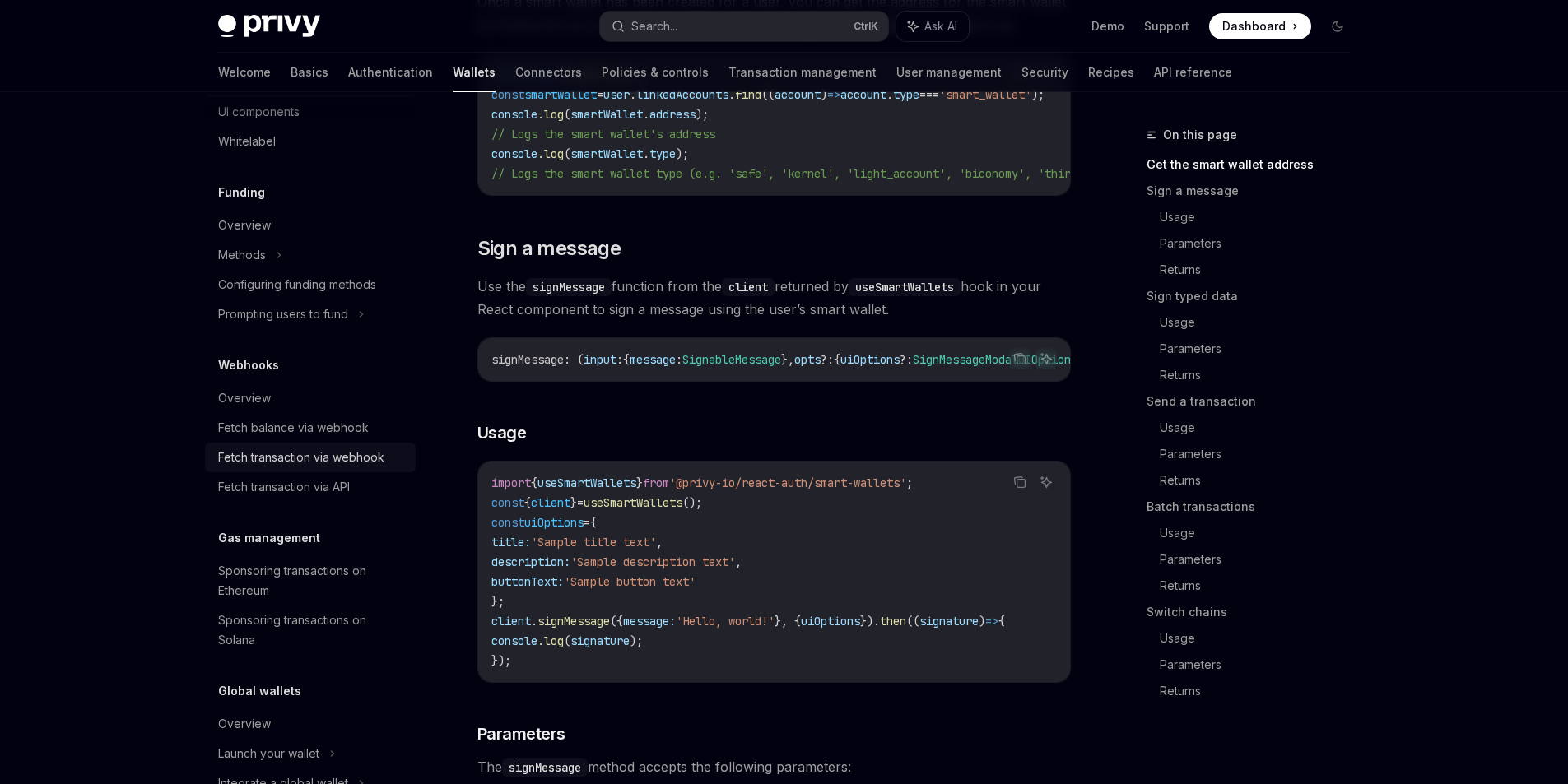
scroll to position [787, 0]
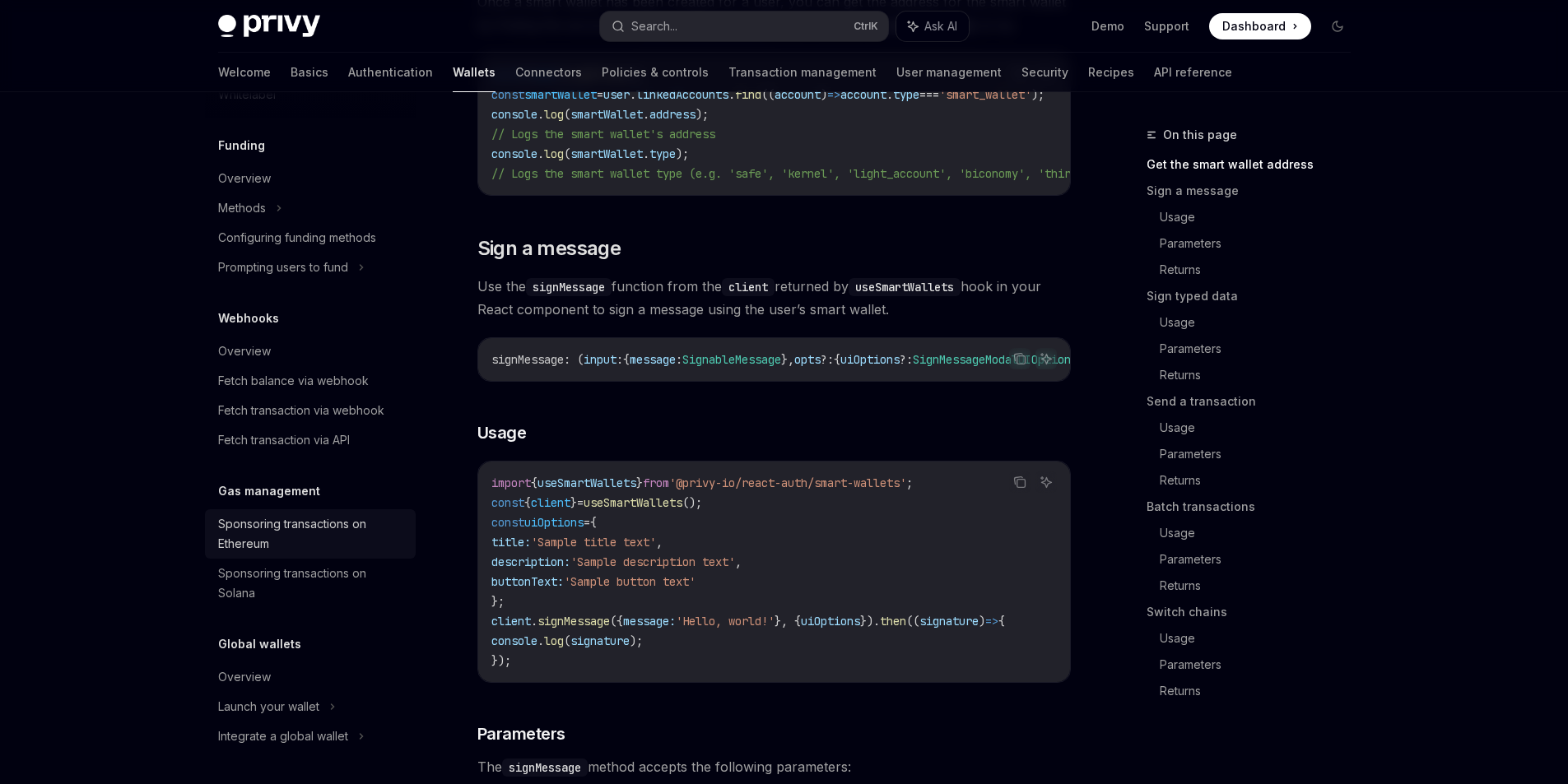
click at [342, 546] on div "Sponsoring transactions on Ethereum" at bounding box center [311, 534] width 187 height 40
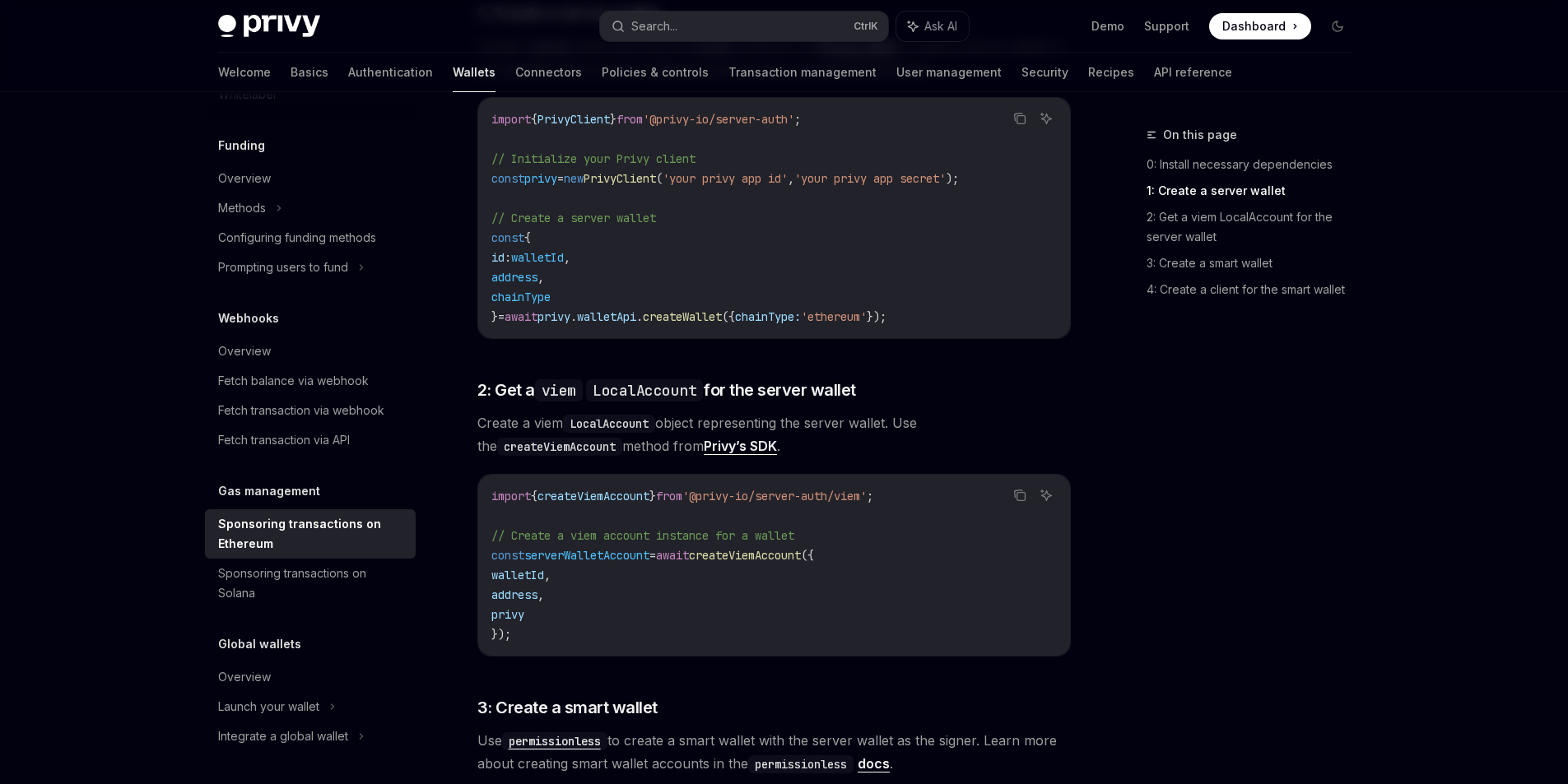
scroll to position [905, 0]
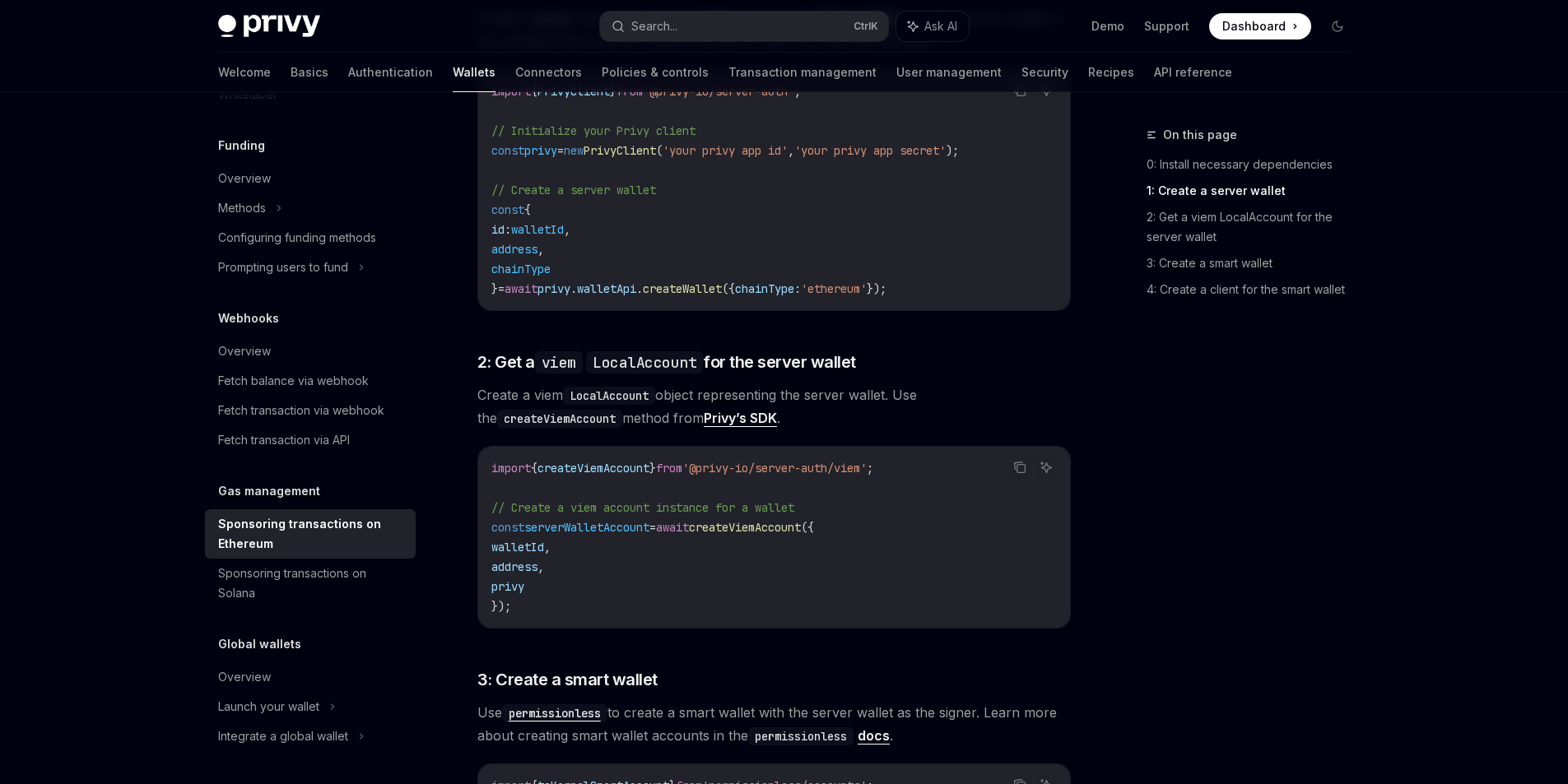
click at [867, 281] on span "'ethereum'" at bounding box center [834, 289] width 66 height 15
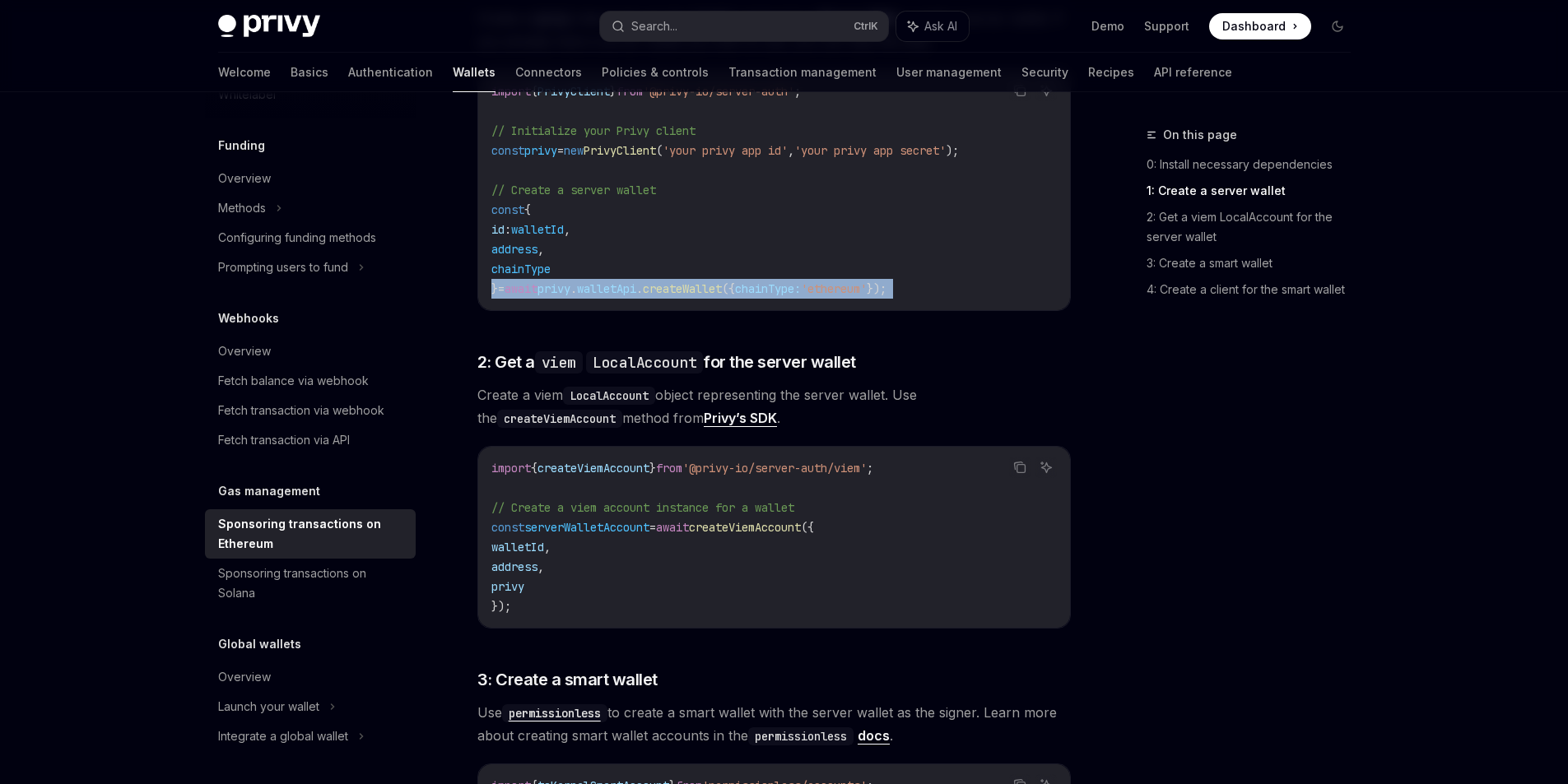
click at [867, 281] on span "'ethereum'" at bounding box center [834, 289] width 66 height 15
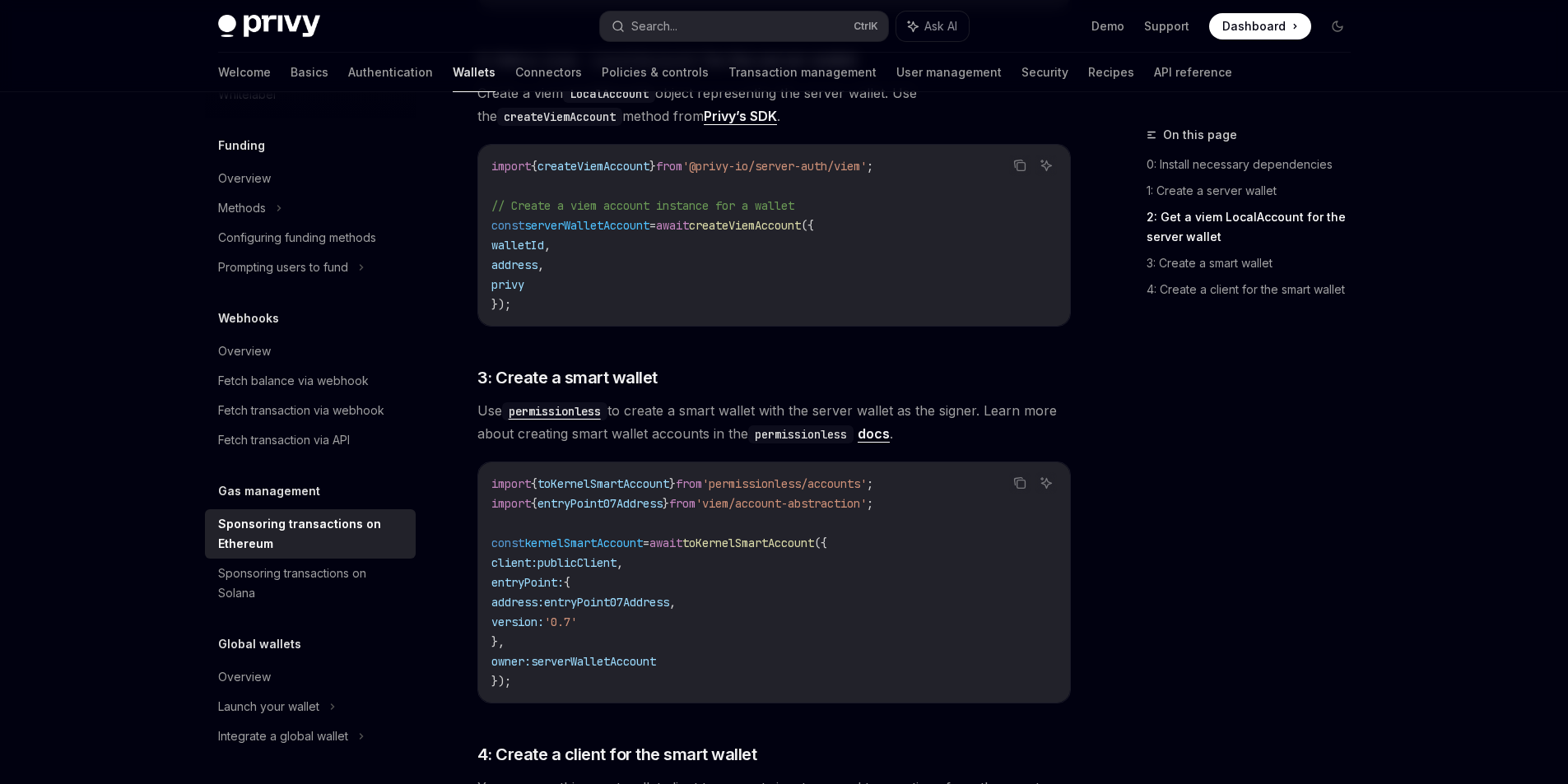
scroll to position [1235, 0]
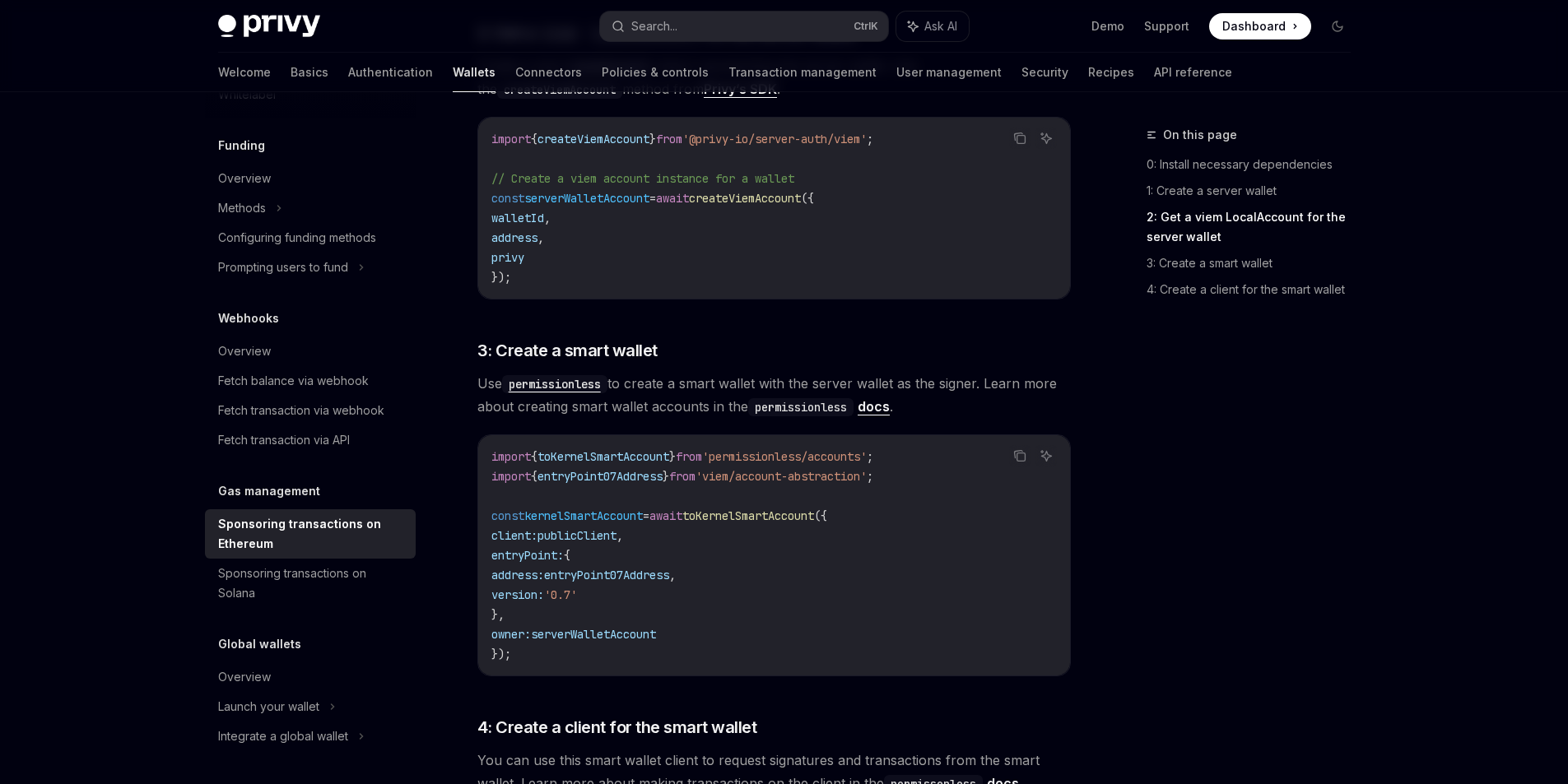
click at [906, 489] on code "import { toKernelSmartAccount } from 'permissionless/accounts' ; import { entry…" at bounding box center [773, 555] width 565 height 217
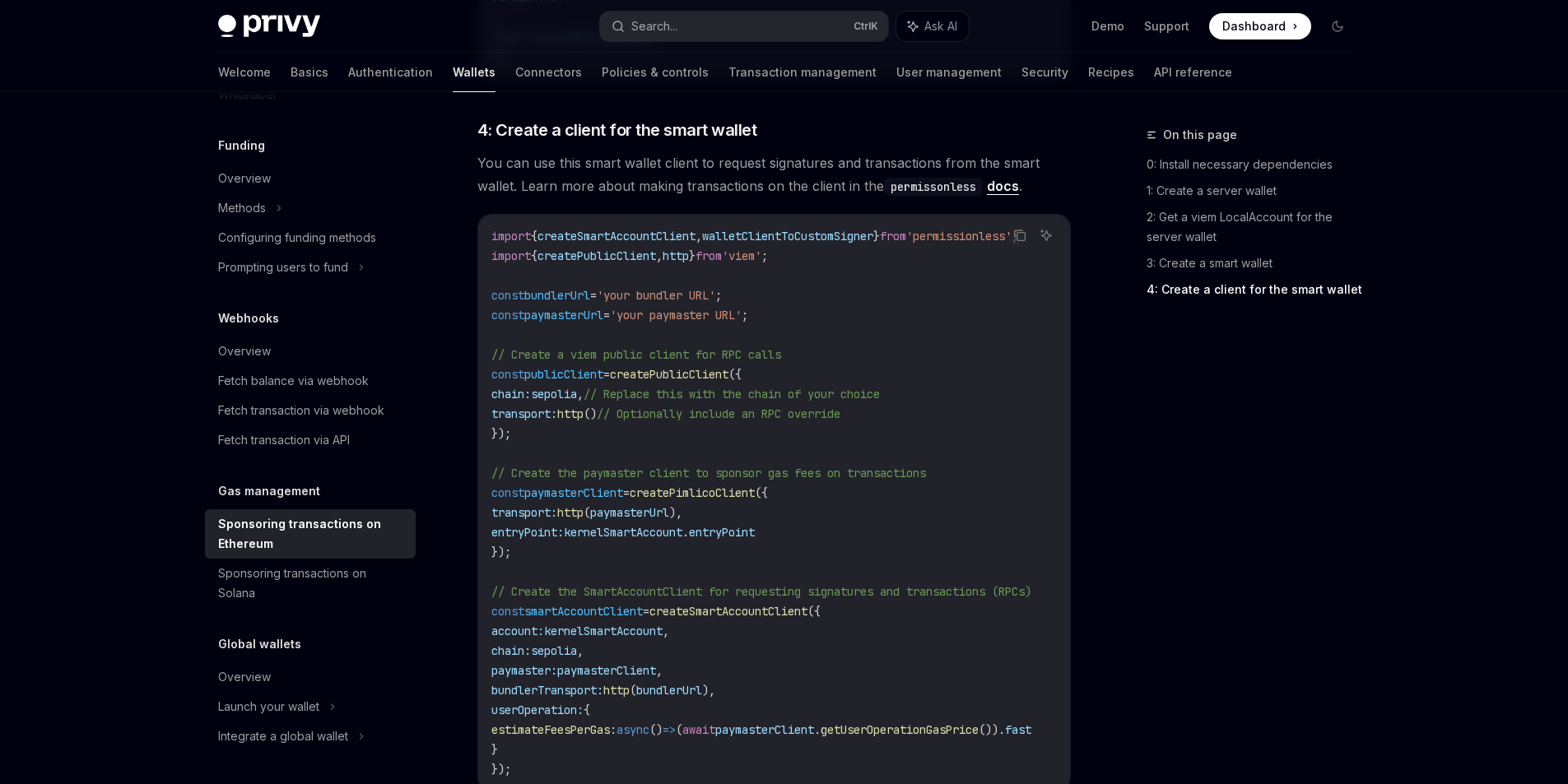
scroll to position [1811, 0]
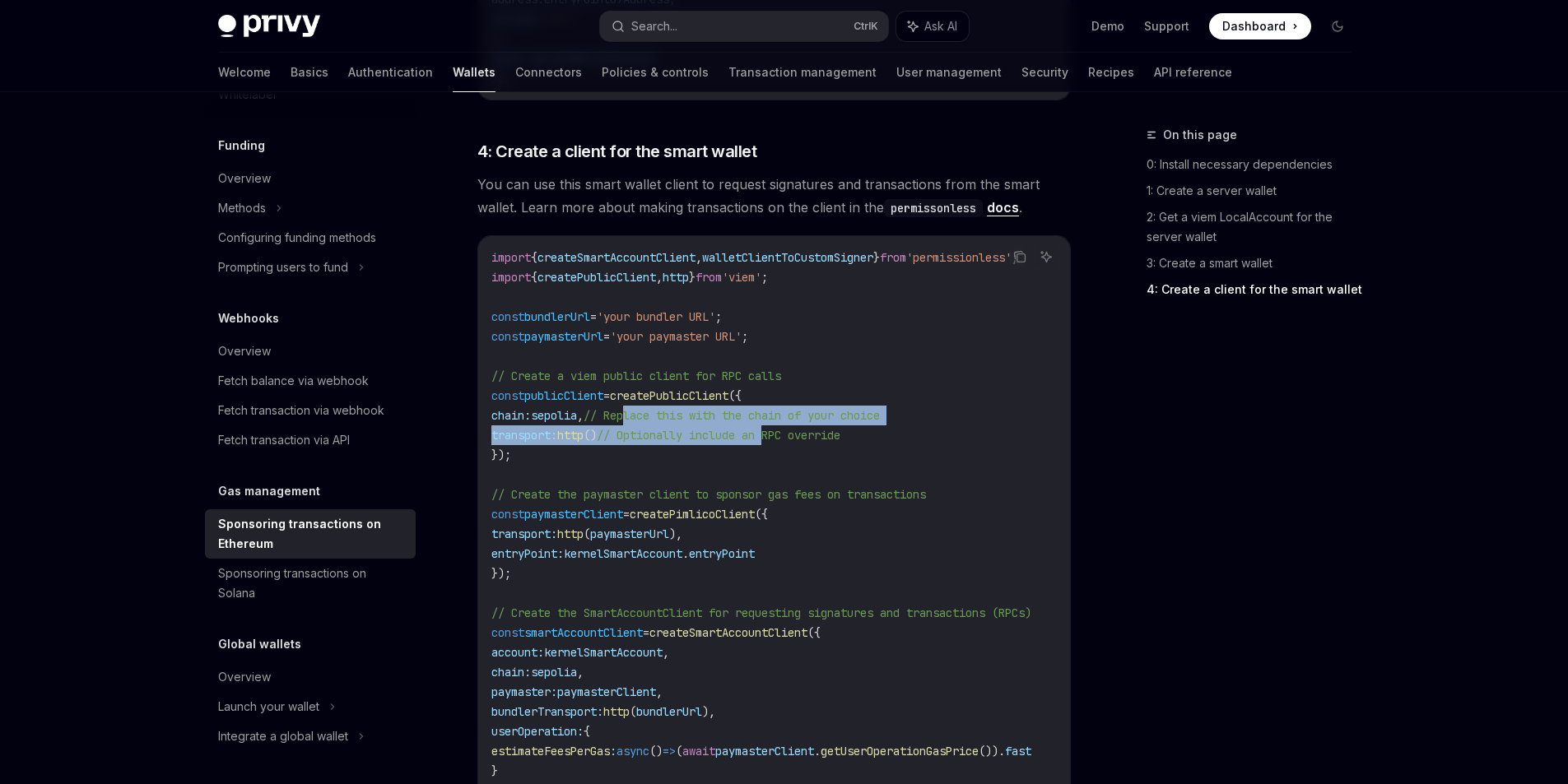
drag, startPoint x: 654, startPoint y: 399, endPoint x: 802, endPoint y: 404, distance: 148.1
click at [802, 404] on code "import { createSmartAccountClient , walletClientToCustomSigner } from 'permissi…" at bounding box center [781, 524] width 579 height 553
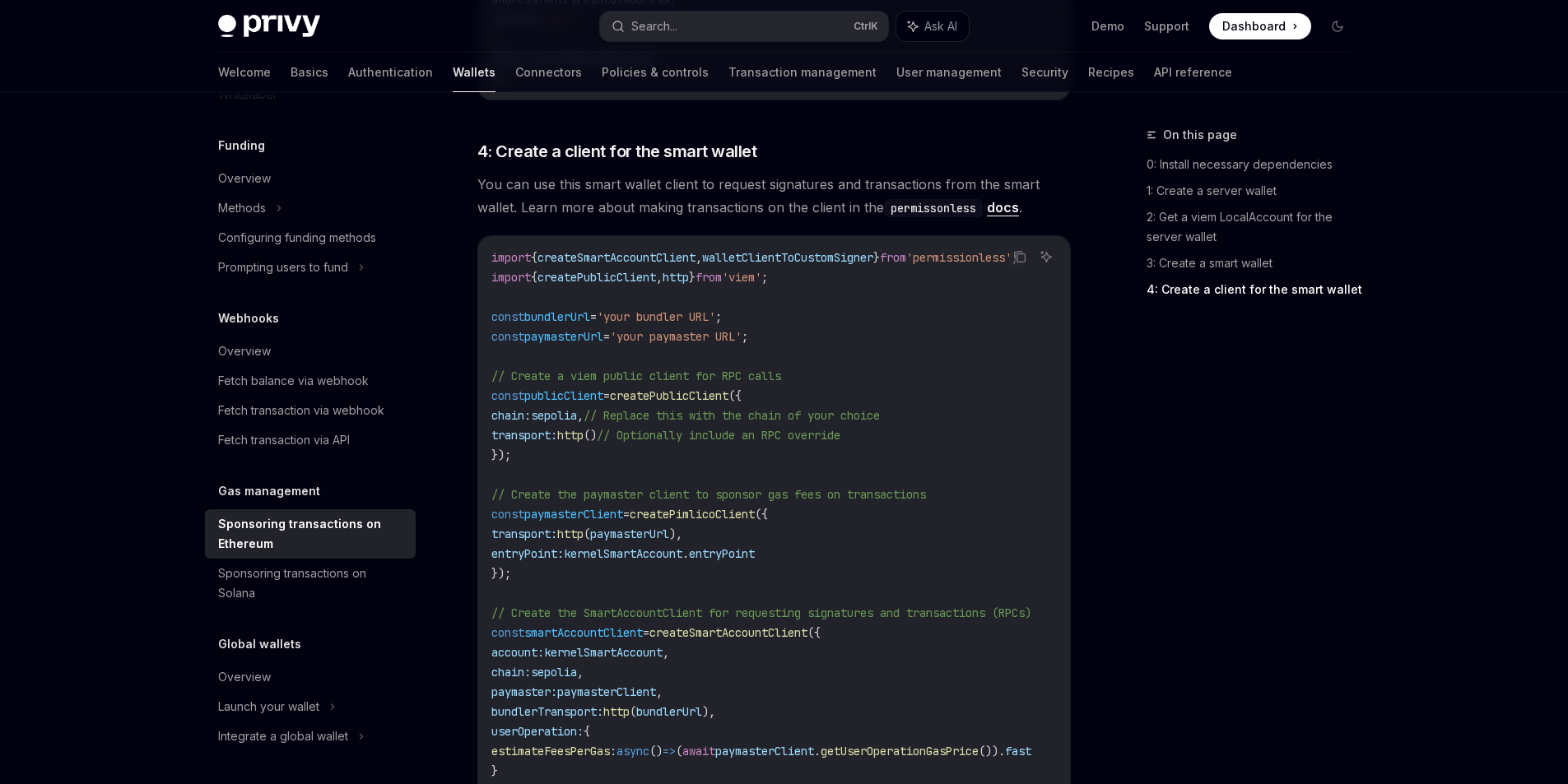
click at [796, 433] on code "import { createSmartAccountClient , walletClientToCustomSigner } from 'permissi…" at bounding box center [781, 524] width 579 height 553
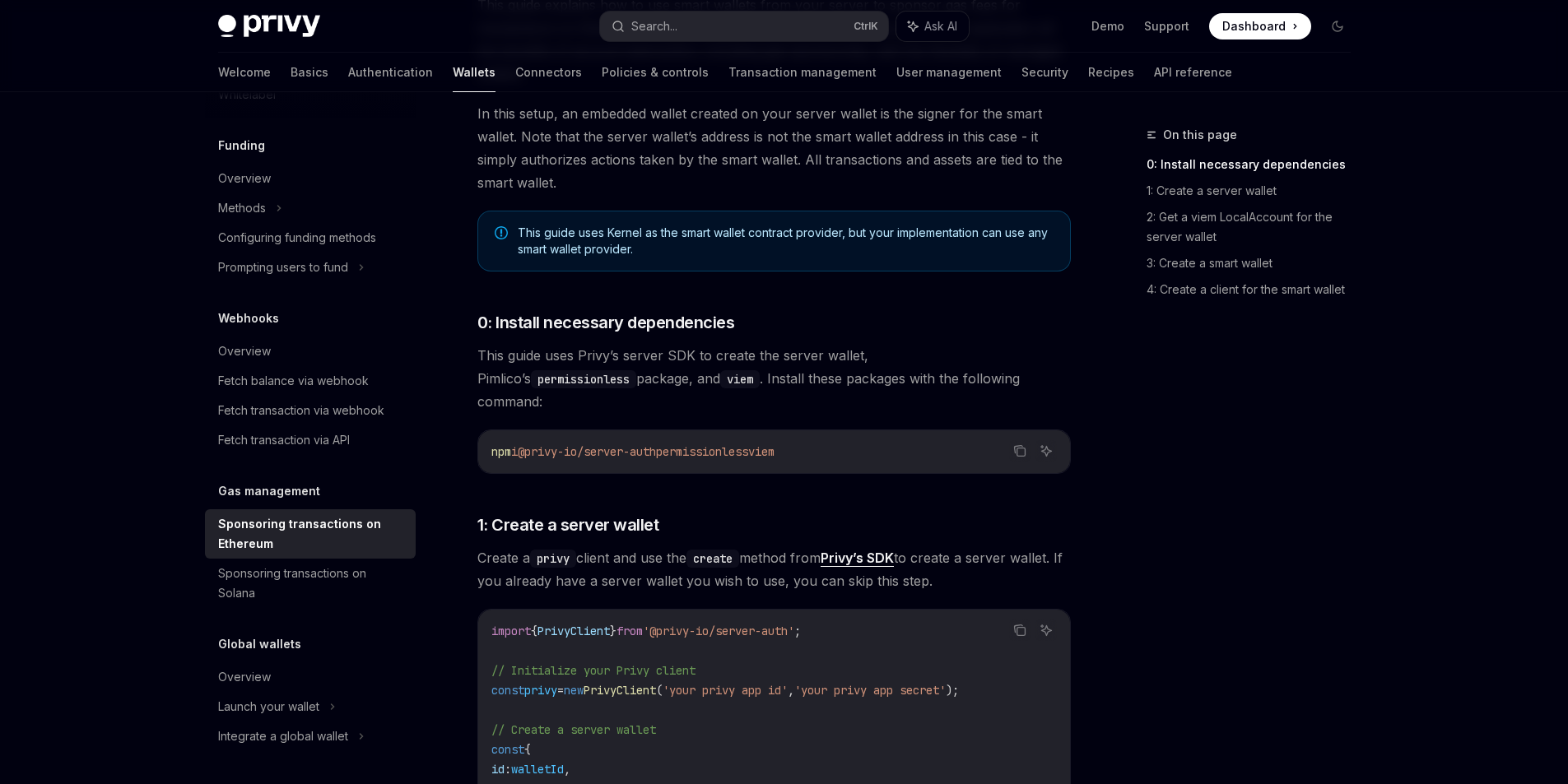
scroll to position [0, 0]
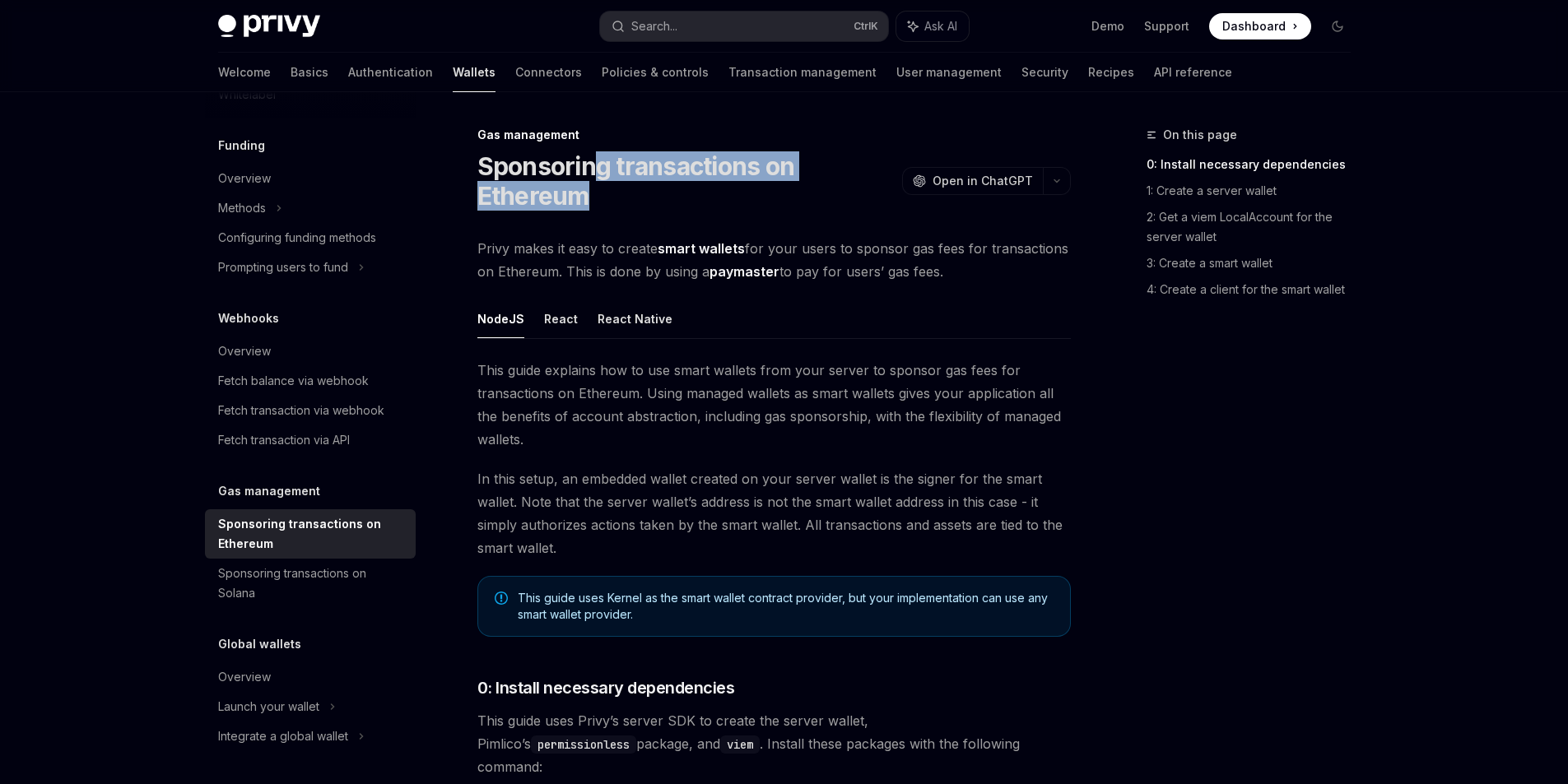
drag, startPoint x: 648, startPoint y: 163, endPoint x: 814, endPoint y: 182, distance: 167.1
click at [814, 182] on h1 "Sponsoring transactions on Ethereum" at bounding box center [686, 182] width 418 height 59
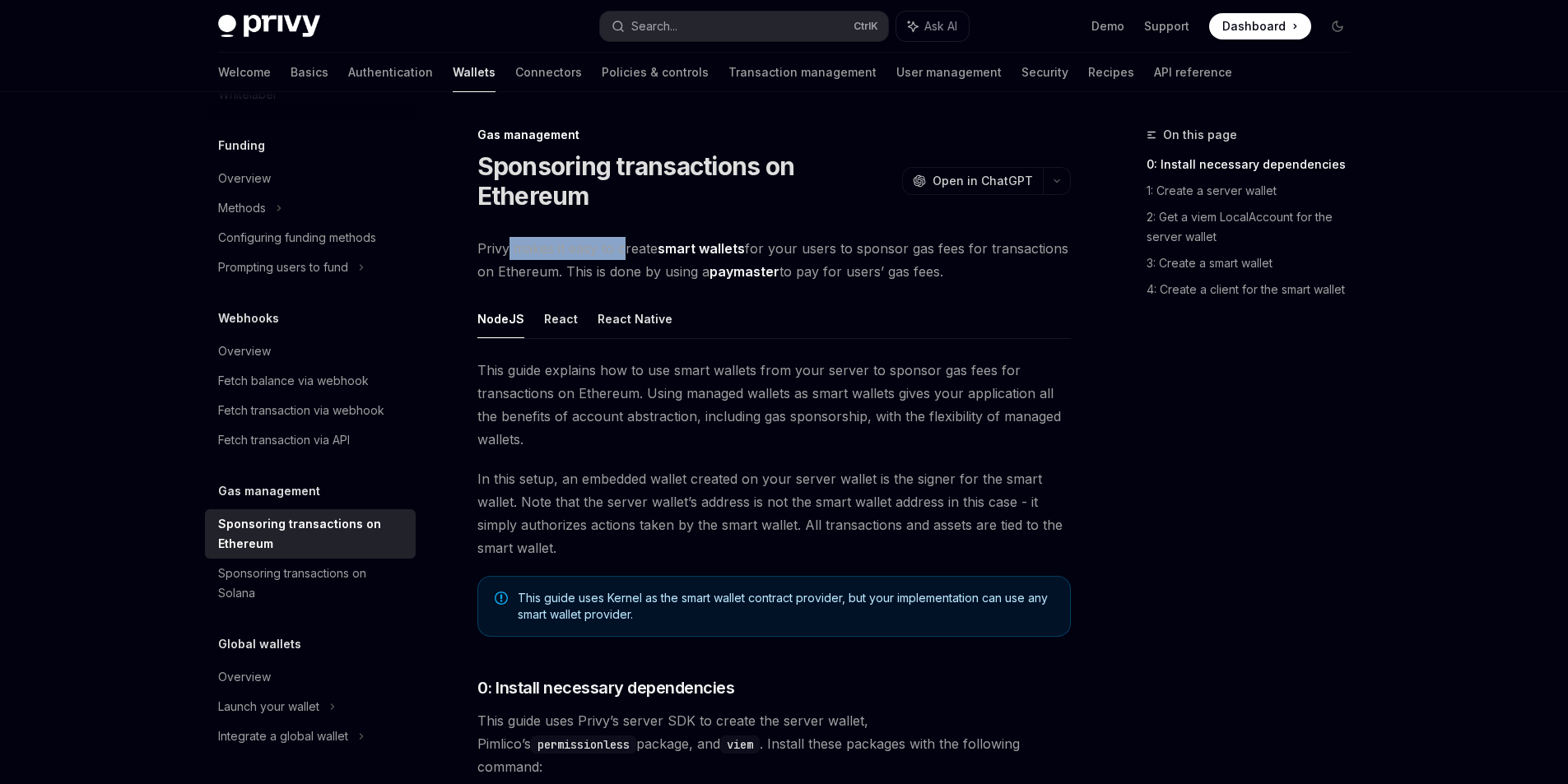
drag, startPoint x: 510, startPoint y: 254, endPoint x: 625, endPoint y: 257, distance: 115.0
click at [625, 257] on span "Privy makes it easy to create smart wallets for your users to sponsor gas fees …" at bounding box center [773, 260] width 593 height 46
drag, startPoint x: 654, startPoint y: 253, endPoint x: 751, endPoint y: 253, distance: 97.0
click at [729, 248] on span "Privy makes it easy to create smart wallets for your users to sponsor gas fees …" at bounding box center [773, 260] width 593 height 46
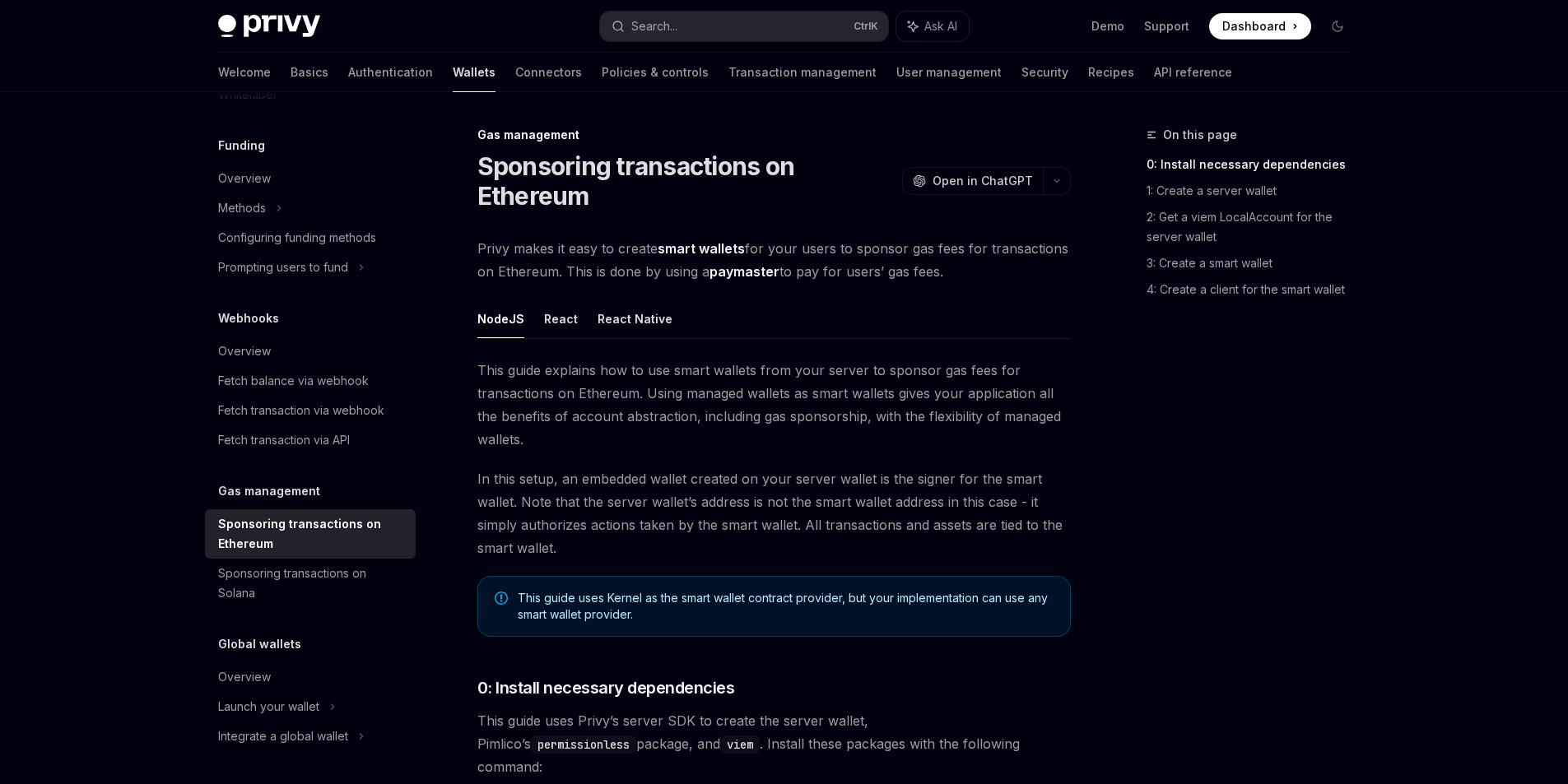
click at [752, 255] on span "Privy makes it easy to create smart wallets for your users to sponsor gas fees …" at bounding box center [773, 260] width 593 height 46
drag, startPoint x: 911, startPoint y: 256, endPoint x: 966, endPoint y: 261, distance: 55.2
click at [966, 261] on span "Privy makes it easy to create smart wallets for your users to sponsor gas fees …" at bounding box center [773, 260] width 593 height 46
drag, startPoint x: 992, startPoint y: 253, endPoint x: 1040, endPoint y: 253, distance: 48.0
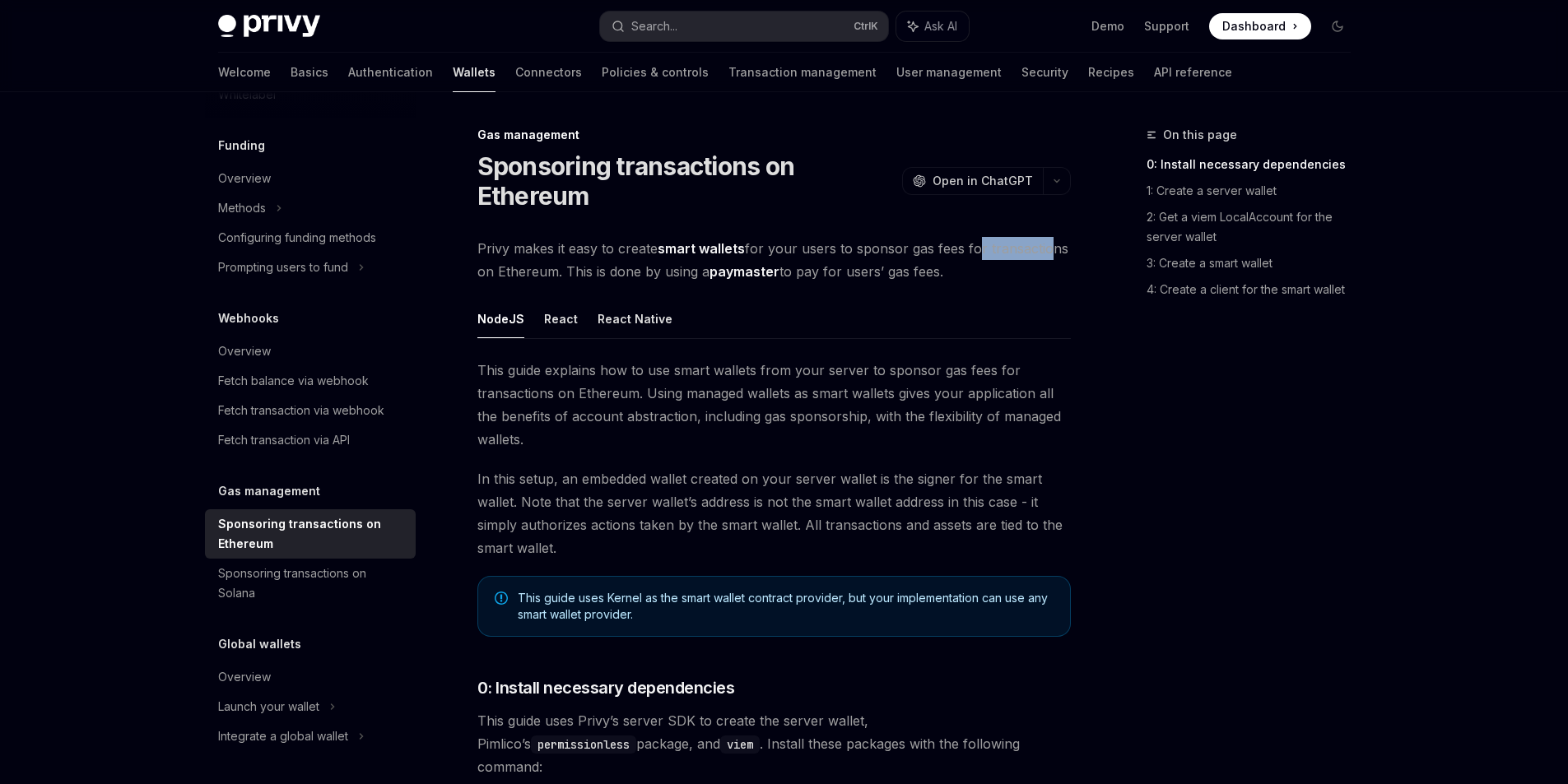
click at [1040, 253] on span "Privy makes it easy to create smart wallets for your users to sponsor gas fees …" at bounding box center [773, 260] width 593 height 46
drag, startPoint x: 615, startPoint y: 281, endPoint x: 729, endPoint y: 278, distance: 114.0
click at [729, 278] on span "Privy makes it easy to create smart wallets for your users to sponsor gas fees …" at bounding box center [773, 260] width 593 height 46
click at [729, 278] on link "paymaster" at bounding box center [744, 272] width 70 height 17
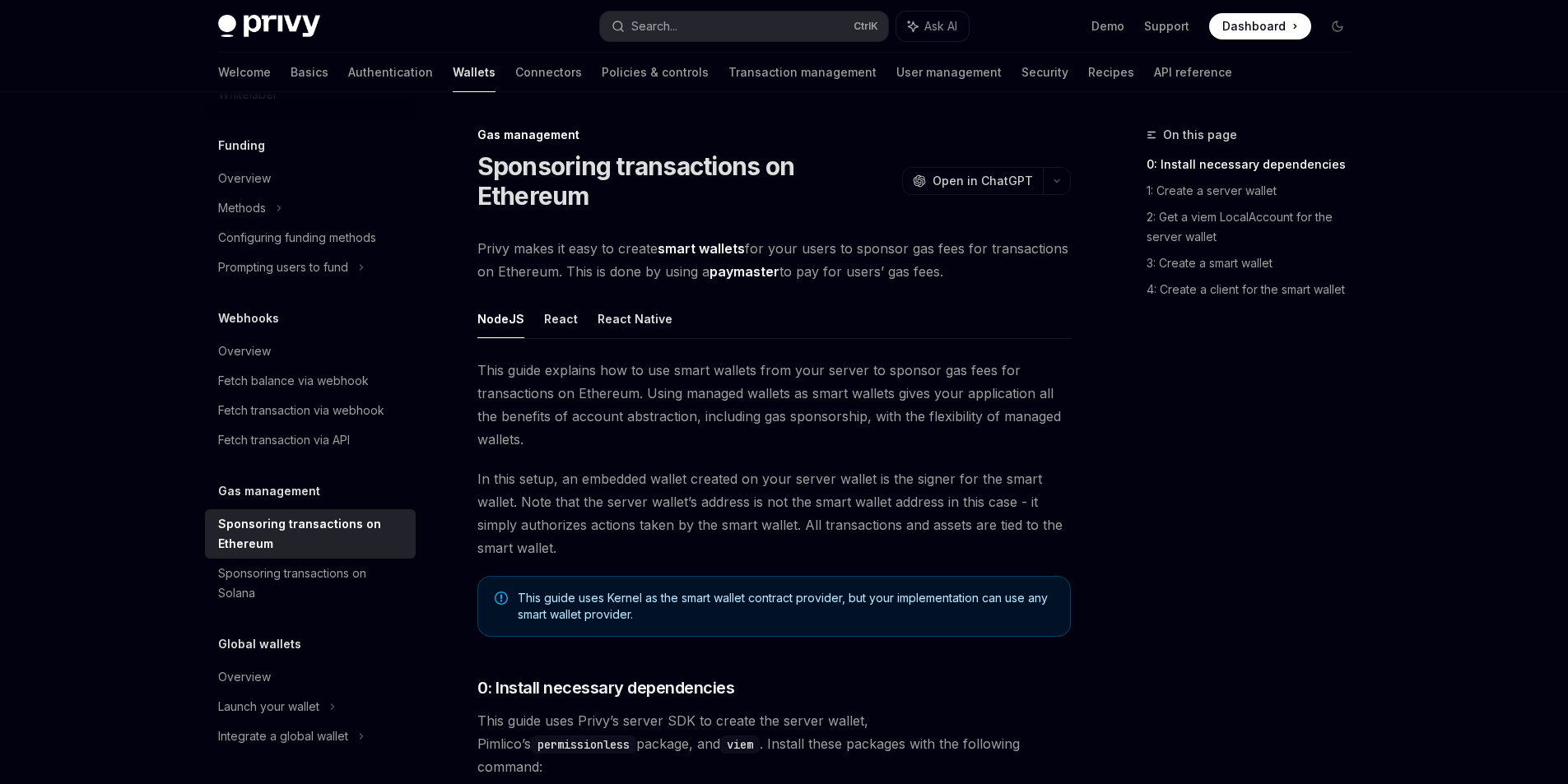
drag, startPoint x: 187, startPoint y: 529, endPoint x: 162, endPoint y: 513, distance: 29.7
click at [938, 24] on span "Ask AI" at bounding box center [941, 26] width 33 height 17
type textarea "*"
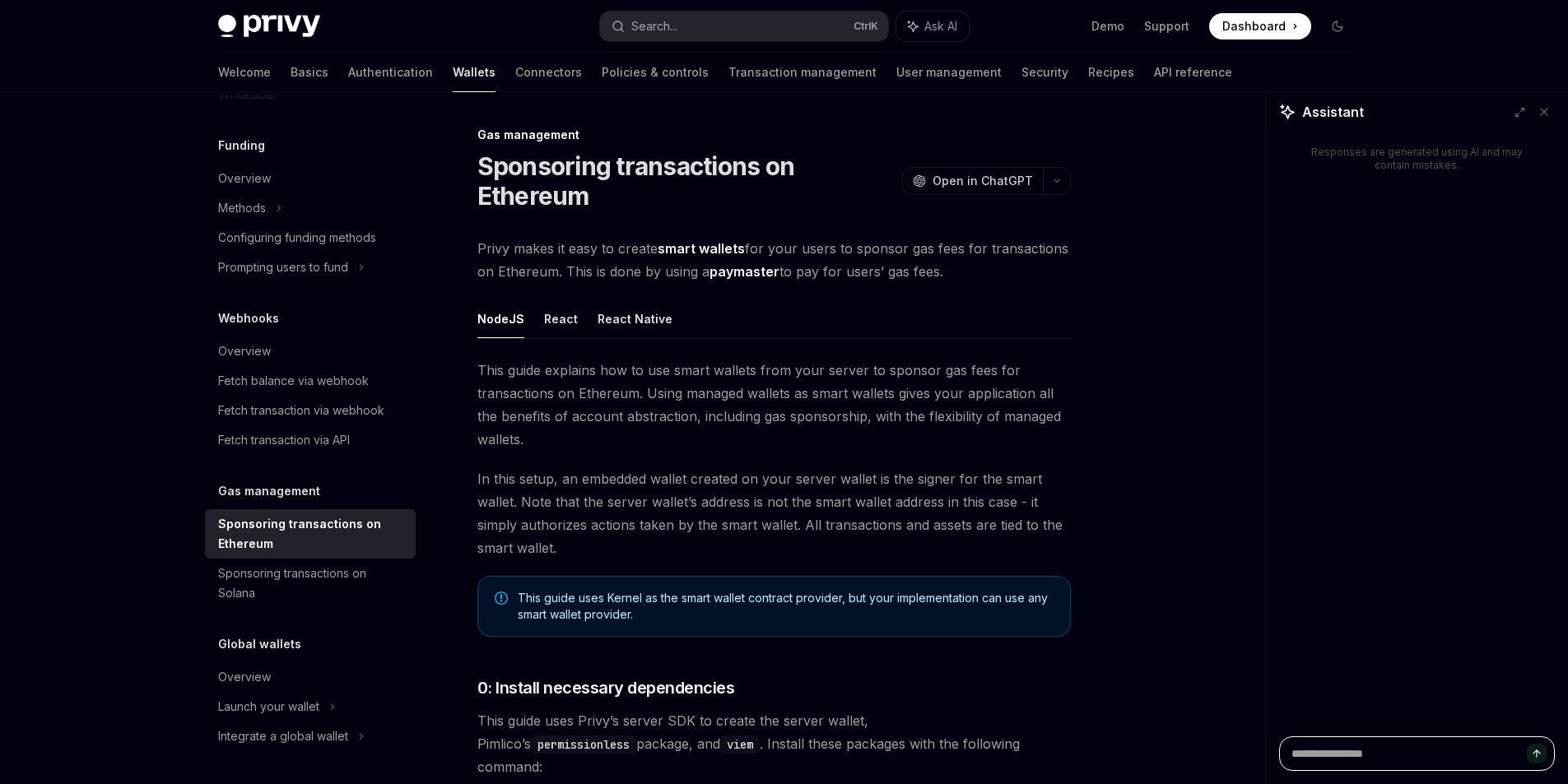
click at [1312, 752] on textarea at bounding box center [1417, 754] width 276 height 35
click at [977, 204] on div "Sponsoring transactions on Ethereum OpenAI Open in ChatGPT" at bounding box center [773, 182] width 593 height 59
click at [978, 188] on span "Open in ChatGPT" at bounding box center [983, 181] width 101 height 17
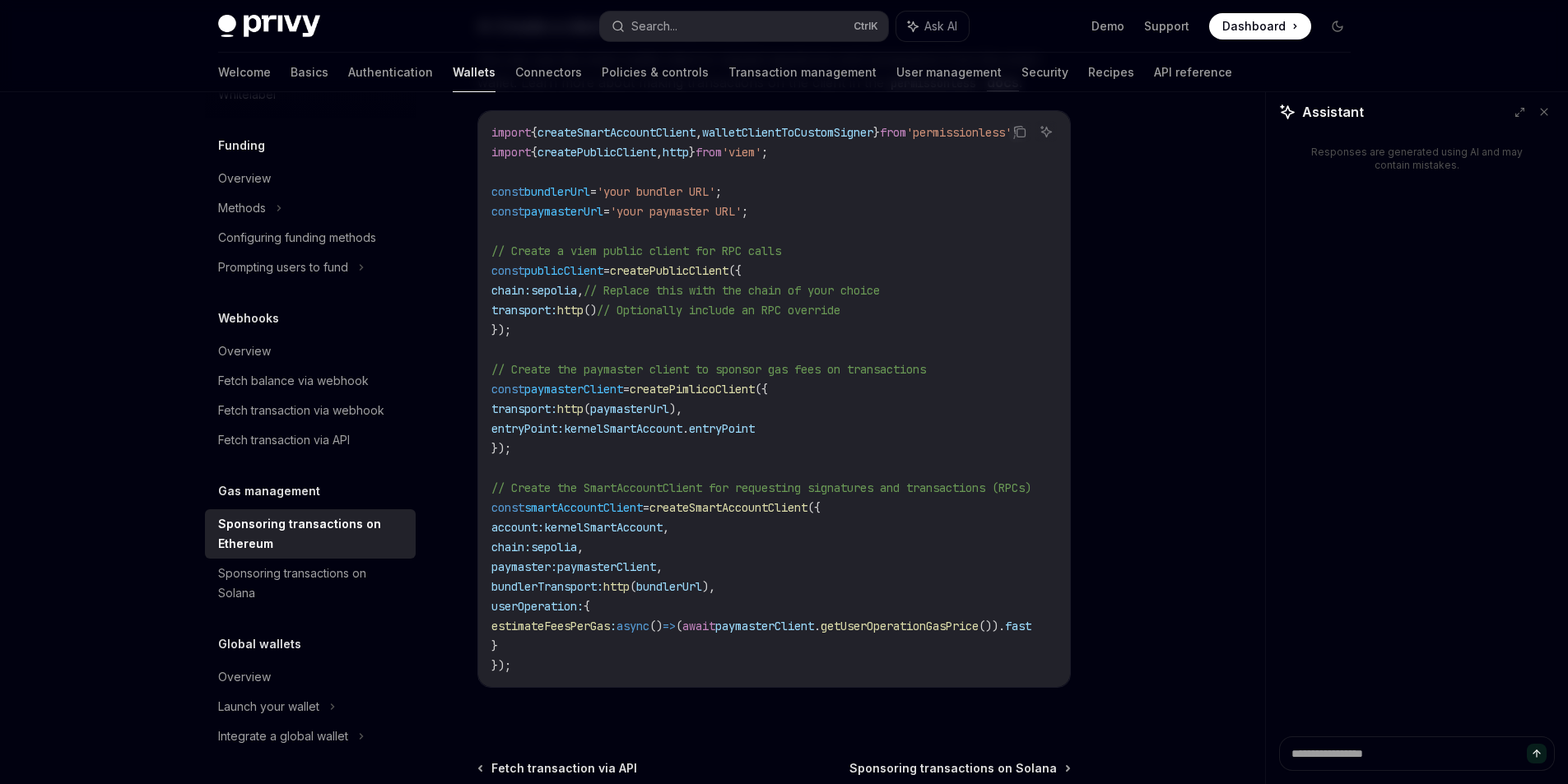
scroll to position [2094, 0]
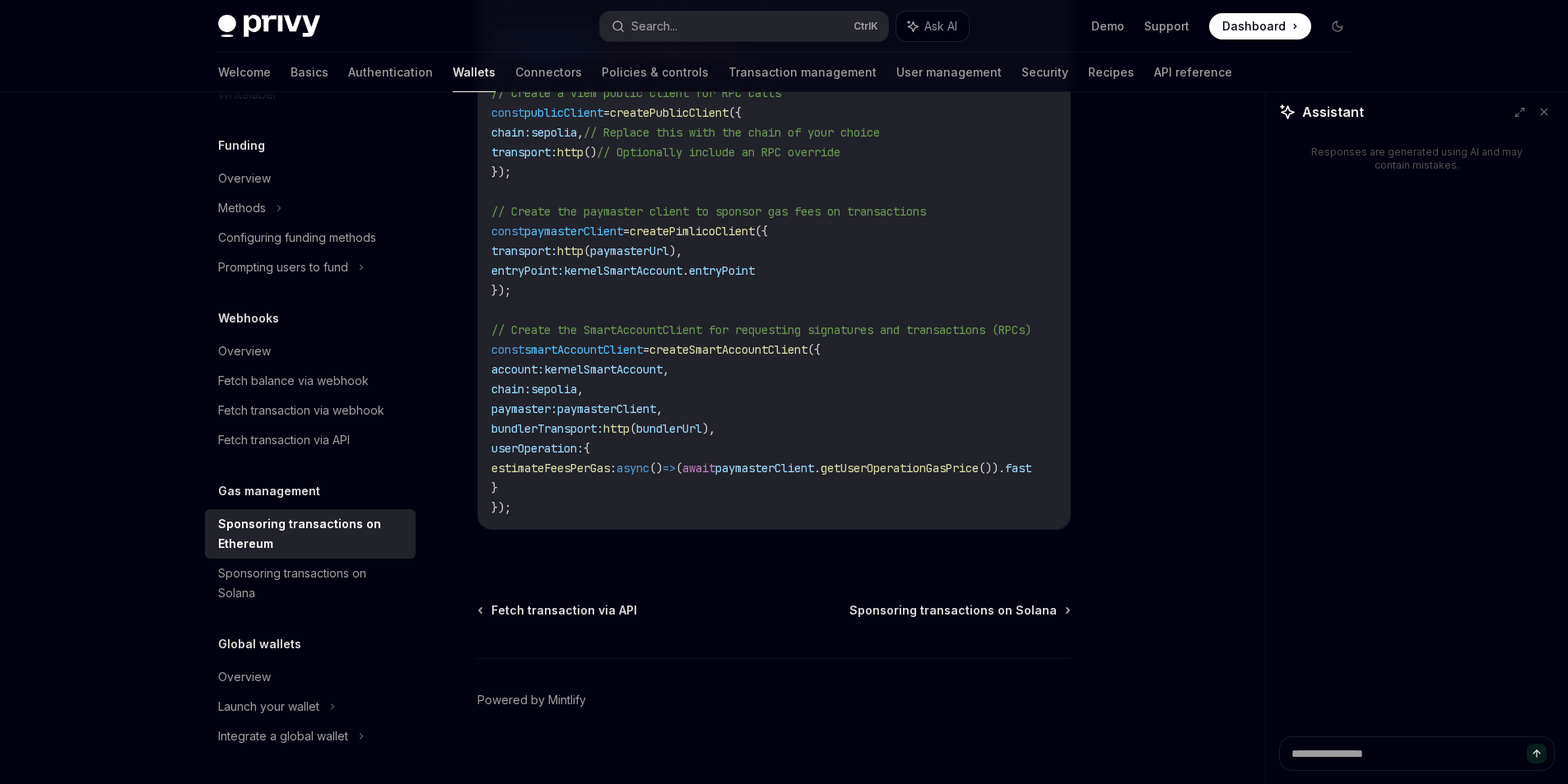
drag, startPoint x: 626, startPoint y: 505, endPoint x: 689, endPoint y: 508, distance: 63.1
click at [689, 508] on div "import { createSmartAccountClient , walletClientToCustomSigner } from 'permissi…" at bounding box center [773, 241] width 592 height 576
drag, startPoint x: 721, startPoint y: 505, endPoint x: 751, endPoint y: 501, distance: 30.3
click at [751, 501] on div "import { createSmartAccountClient , walletClientToCustomSigner } from 'permissi…" at bounding box center [773, 241] width 592 height 576
drag, startPoint x: 770, startPoint y: 500, endPoint x: 819, endPoint y: 501, distance: 49.0
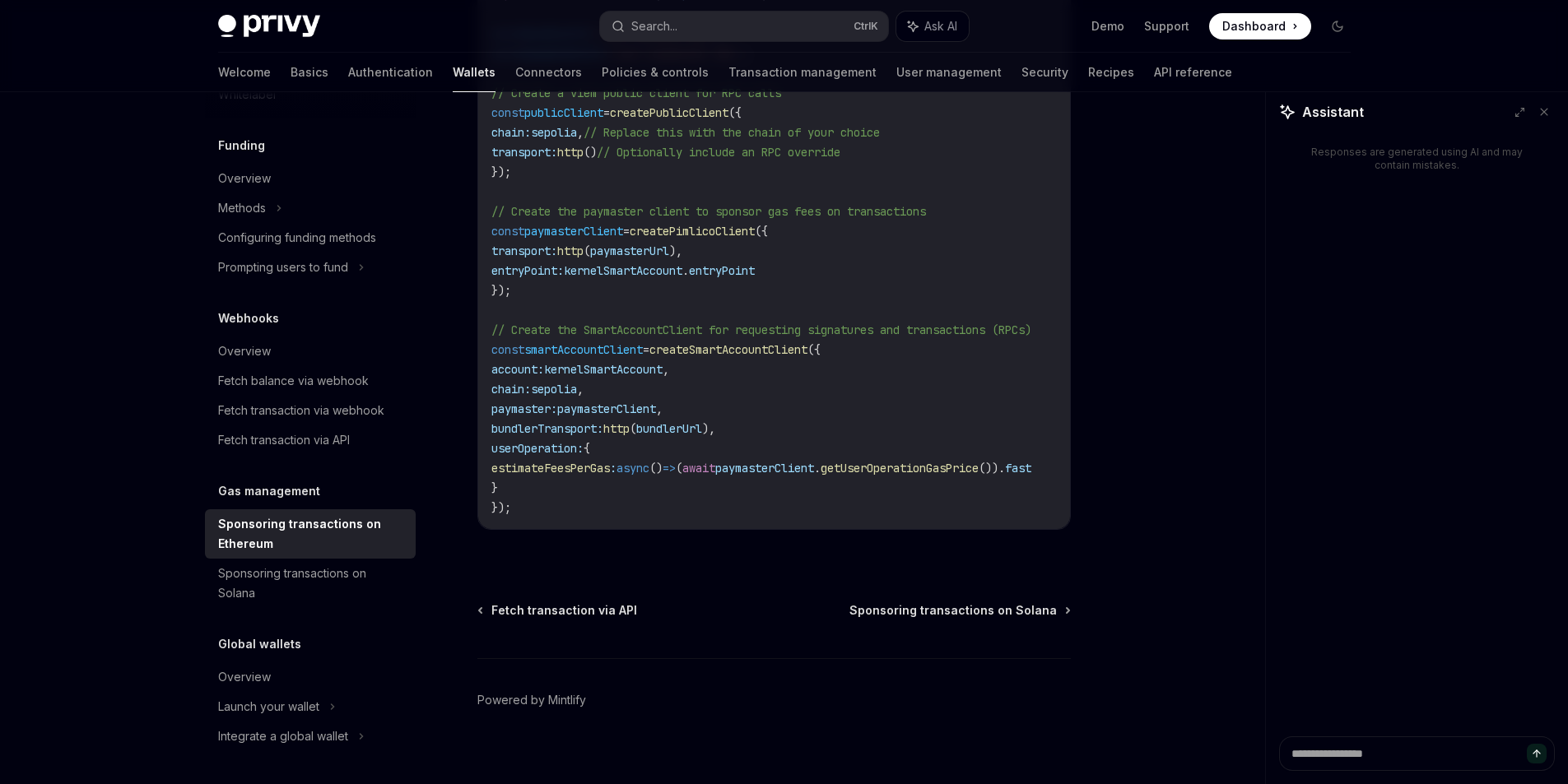
click at [819, 501] on div "import { createSmartAccountClient , walletClientToCustomSigner } from 'permissi…" at bounding box center [773, 241] width 592 height 576
drag, startPoint x: 831, startPoint y: 512, endPoint x: 622, endPoint y: 509, distance: 209.0
click at [622, 509] on div "Copy Ask AI import { createSmartAccountClient , walletClientToCustomSigner } fr…" at bounding box center [773, 241] width 593 height 578
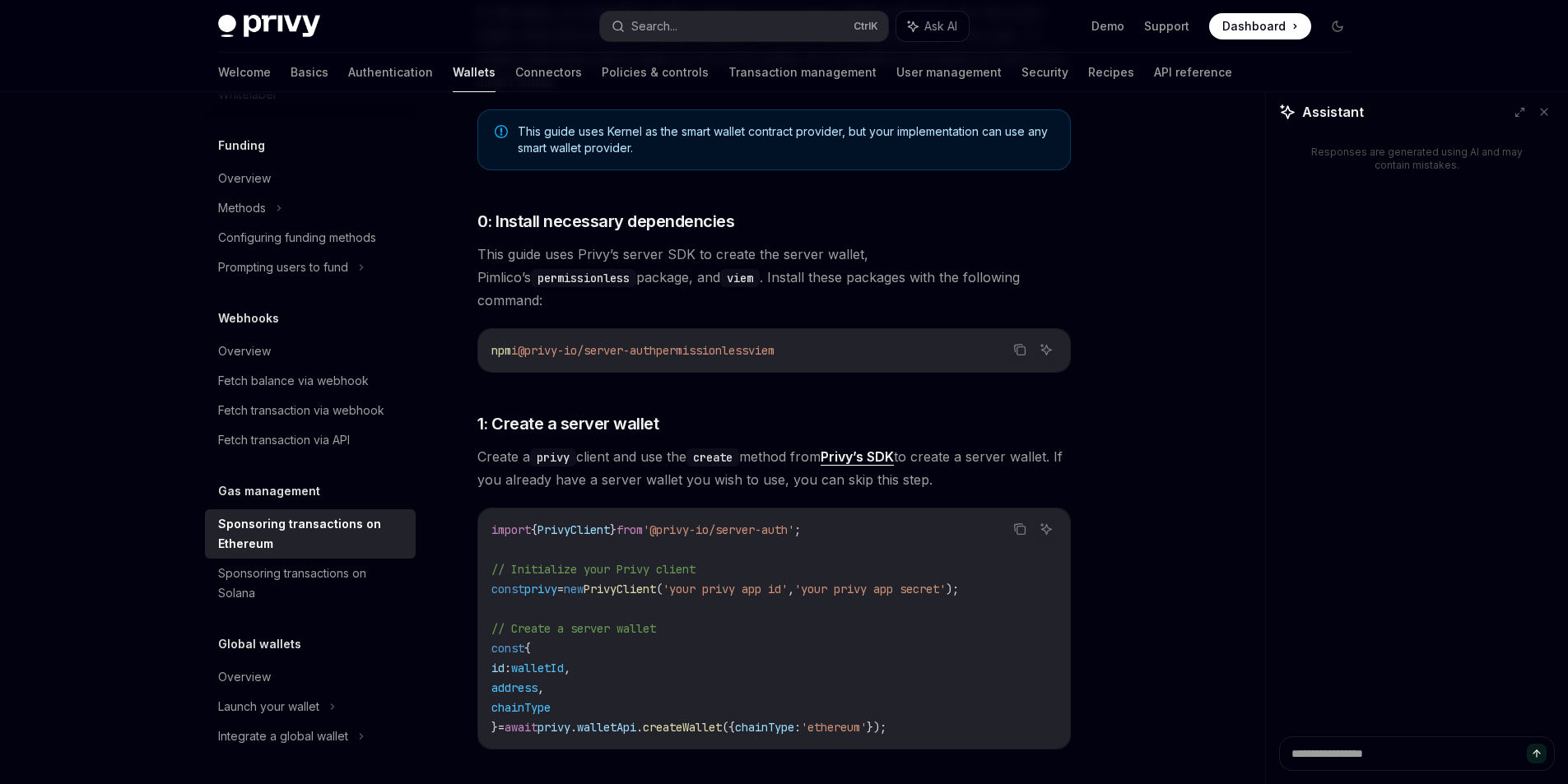
scroll to position [494, 0]
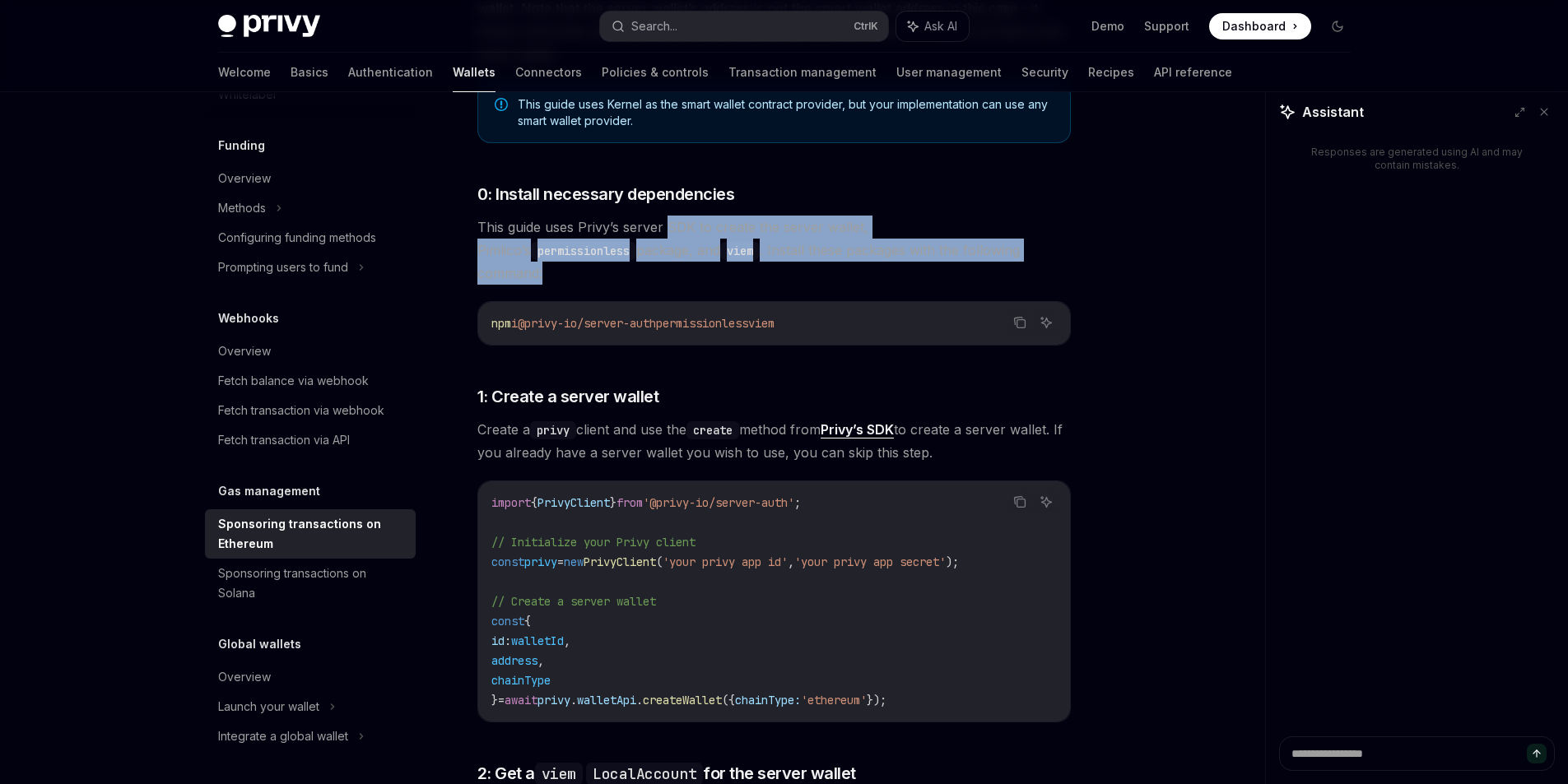
drag, startPoint x: 668, startPoint y: 232, endPoint x: 947, endPoint y: 248, distance: 279.5
click at [947, 248] on span "This guide uses Privy’s server SDK to create the server wallet, Pimlico’s permi…" at bounding box center [773, 250] width 593 height 69
click at [948, 244] on span "This guide uses Privy’s server SDK to create the server wallet, Pimlico’s permi…" at bounding box center [773, 250] width 593 height 69
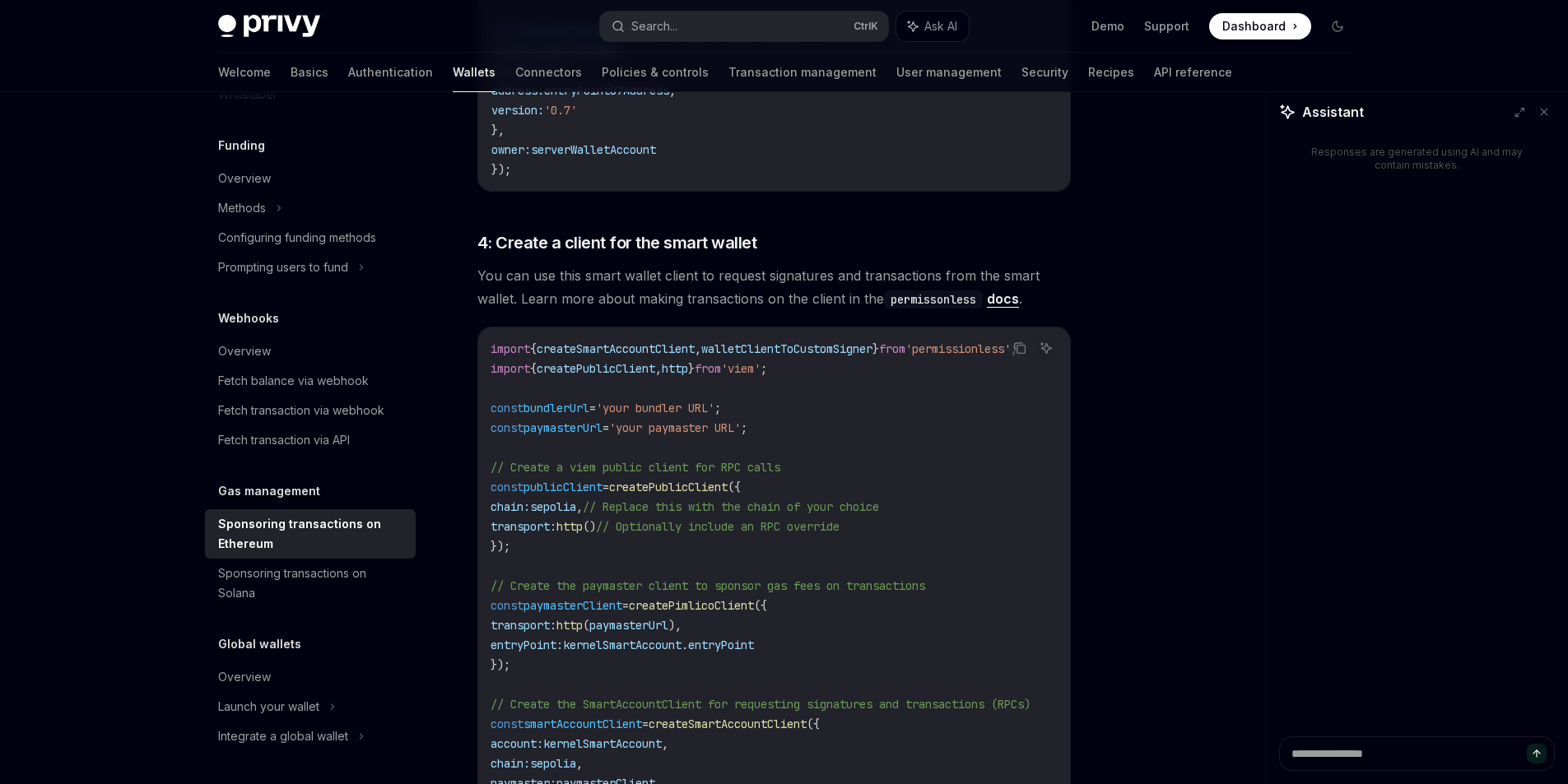
scroll to position [1728, 0]
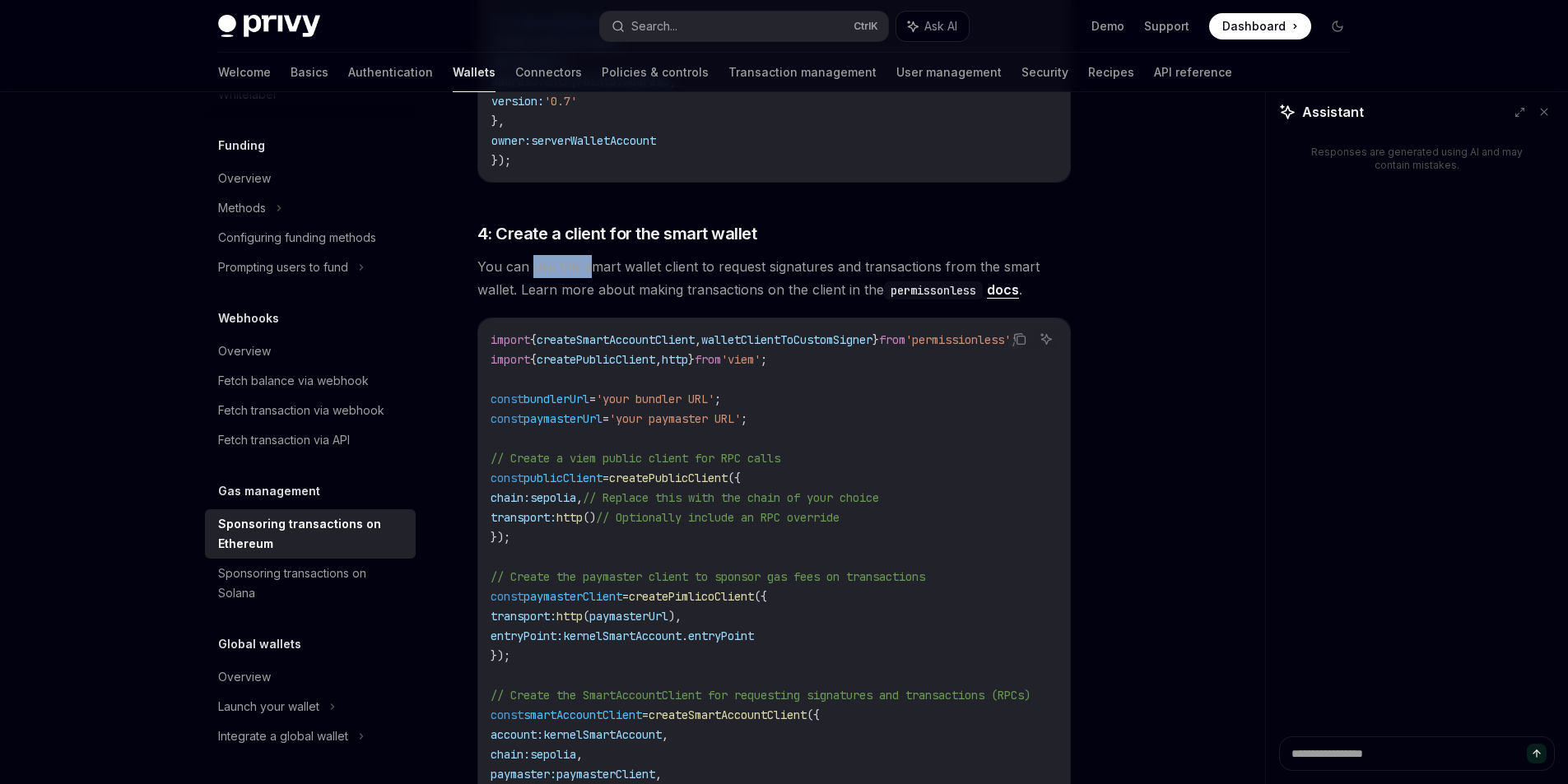
drag, startPoint x: 531, startPoint y: 243, endPoint x: 595, endPoint y: 253, distance: 64.8
click at [595, 255] on span "You can use this smart wallet client to request signatures and transactions fro…" at bounding box center [773, 278] width 593 height 46
click at [673, 258] on span "You can use this smart wallet client to request signatures and transactions fro…" at bounding box center [773, 278] width 593 height 46
click at [706, 257] on span "You can use this smart wallet client to request signatures and transactions fro…" at bounding box center [773, 278] width 593 height 46
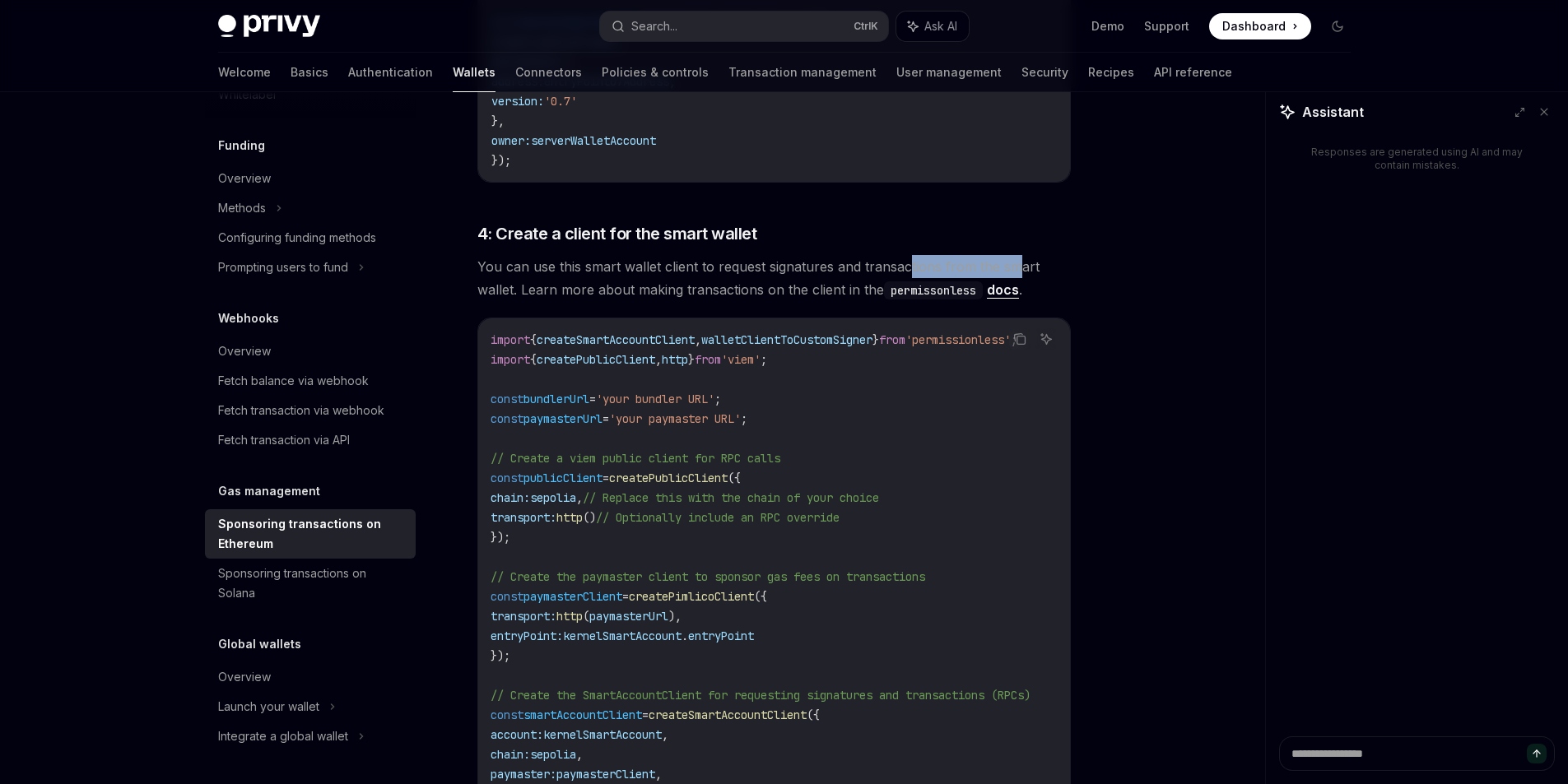
drag, startPoint x: 909, startPoint y: 244, endPoint x: 1019, endPoint y: 243, distance: 110.0
click at [1019, 255] on span "You can use this smart wallet client to request signatures and transactions fro…" at bounding box center [773, 278] width 593 height 46
drag, startPoint x: 823, startPoint y: 377, endPoint x: 460, endPoint y: 379, distance: 363.0
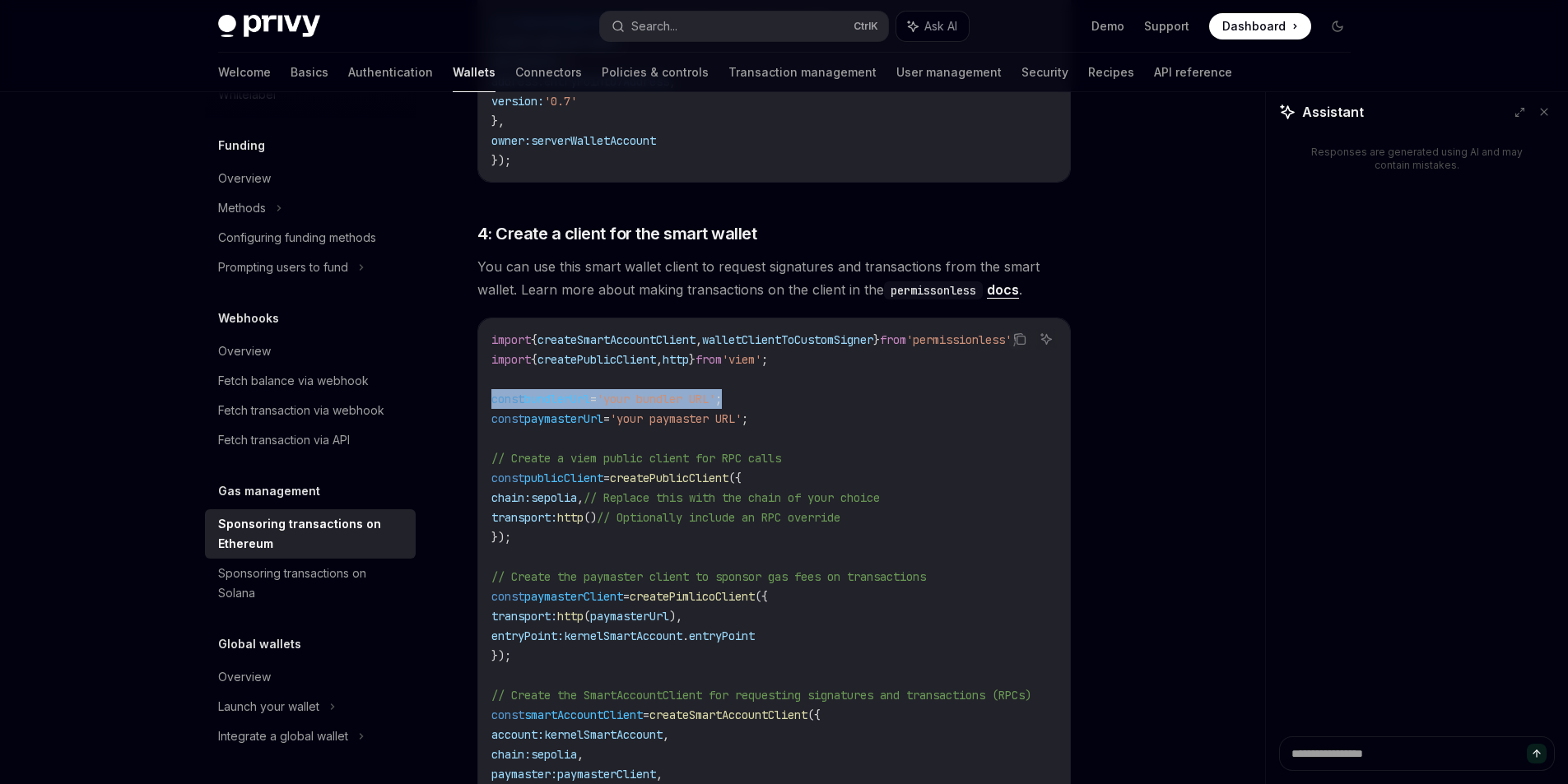
click at [777, 413] on code "import { createSmartAccountClient , walletClientToCustomSigner } from 'permissi…" at bounding box center [781, 607] width 579 height 553
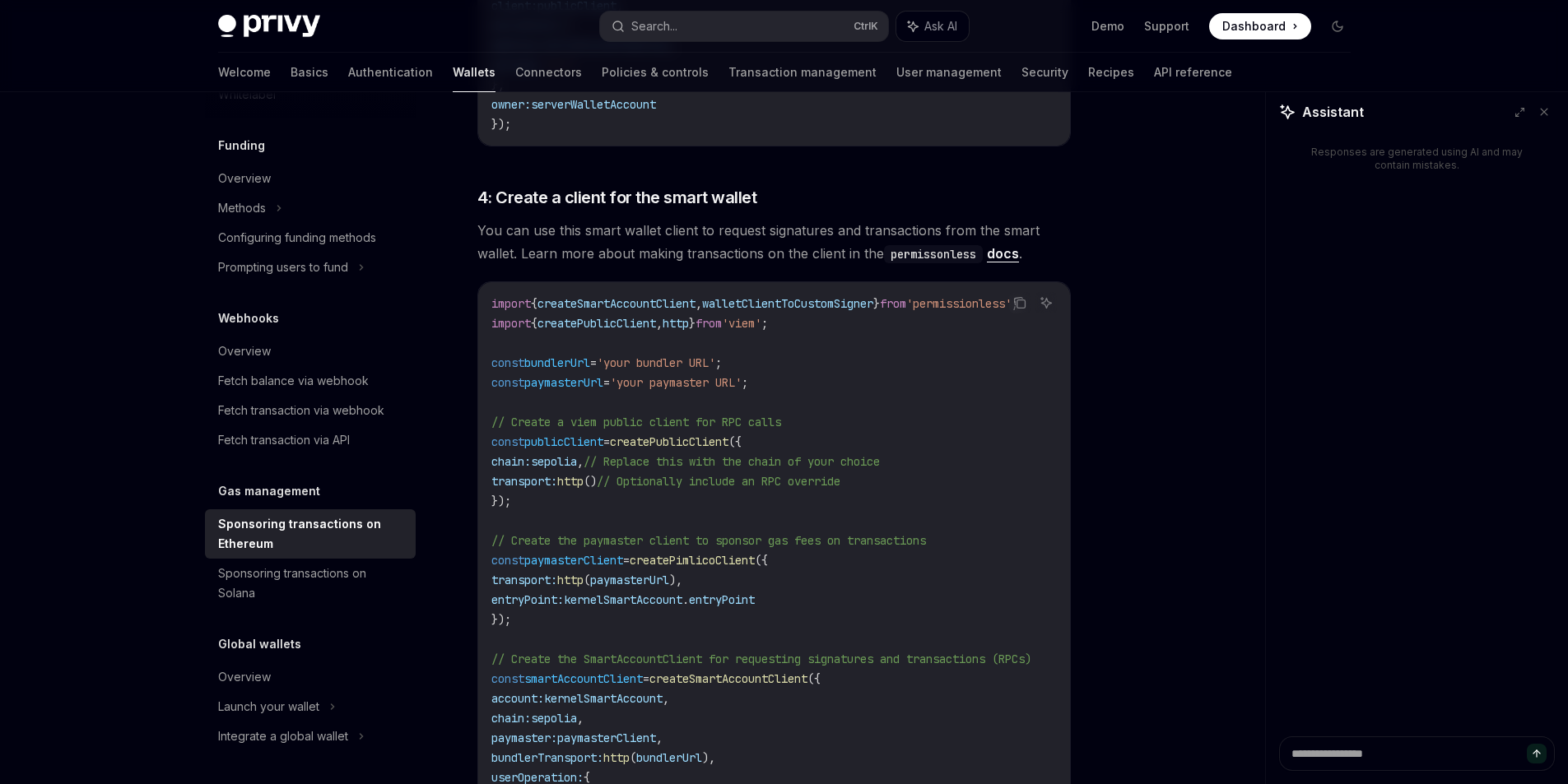
scroll to position [1600, 0]
